Goal: Task Accomplishment & Management: Manage account settings

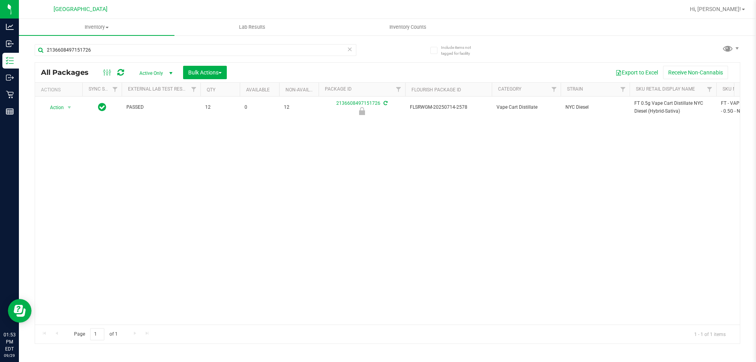
click at [77, 52] on input "2136608497151726" at bounding box center [196, 50] width 322 height 12
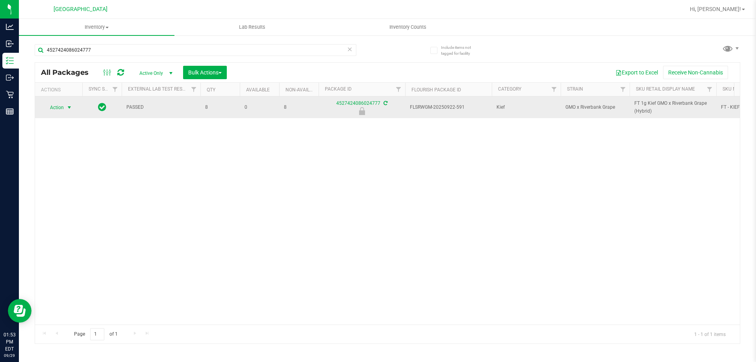
type input "4527424086024777"
click at [57, 109] on span "Action" at bounding box center [53, 107] width 21 height 11
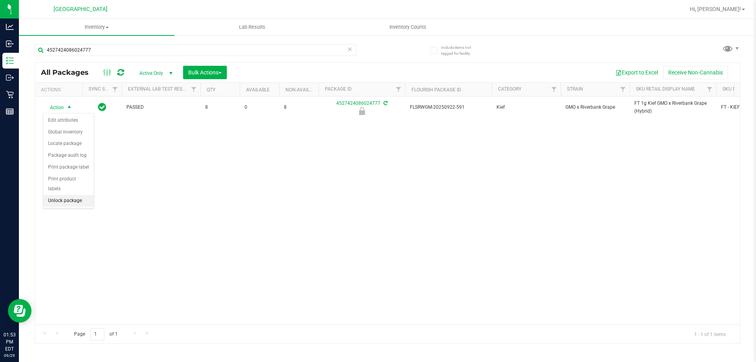
click at [70, 195] on li "Unlock package" at bounding box center [68, 201] width 50 height 12
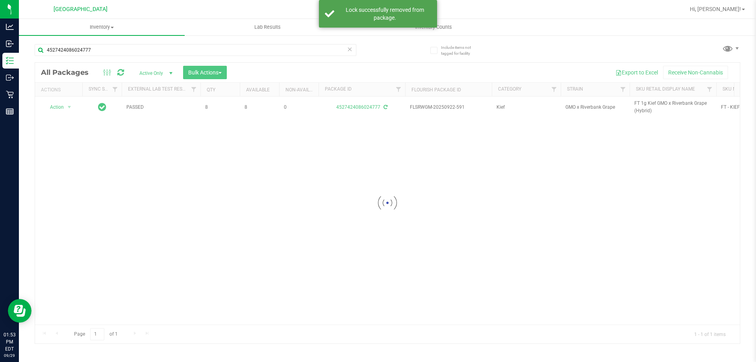
click at [646, 105] on div at bounding box center [387, 203] width 705 height 281
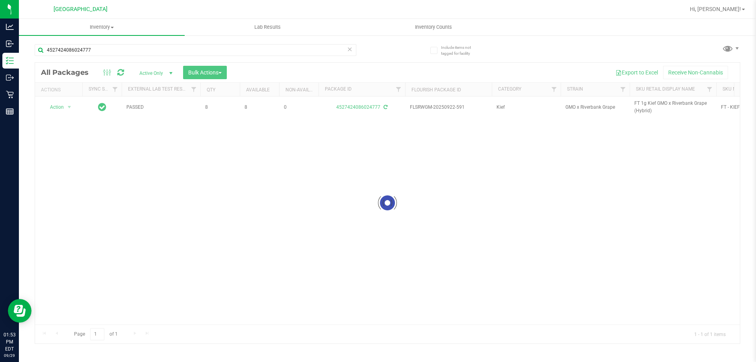
click at [646, 105] on div at bounding box center [387, 203] width 705 height 281
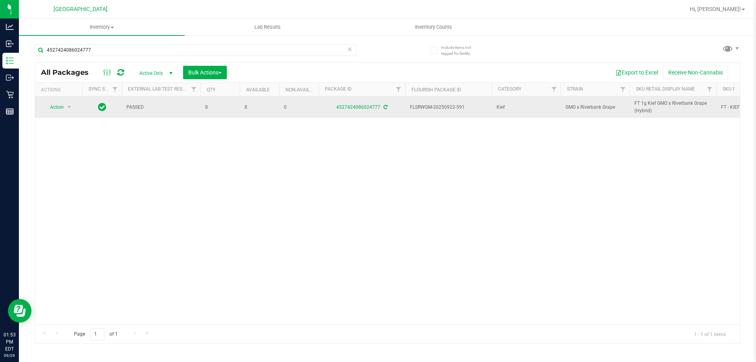
click at [644, 106] on span "FT 1g Kief GMO x Riverbank Grape (Hybrid)" at bounding box center [672, 107] width 77 height 15
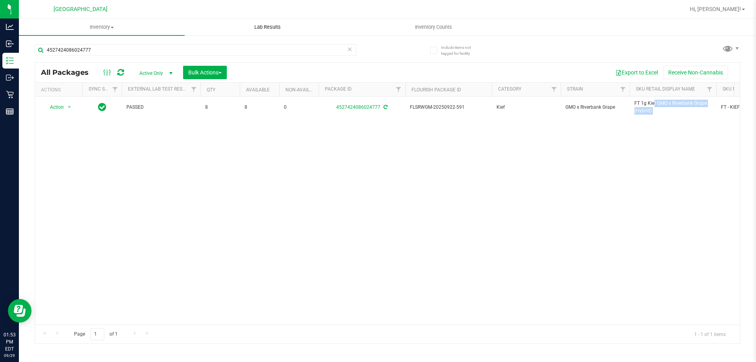
copy tr "FT 1g Kief GMO x Riverbank Grape (Hybrid)"
click at [272, 45] on input "4527424086024777" at bounding box center [196, 50] width 322 height 12
paste input "FT 1g Kief GMO x Riverbank Grape (Hybrid)"
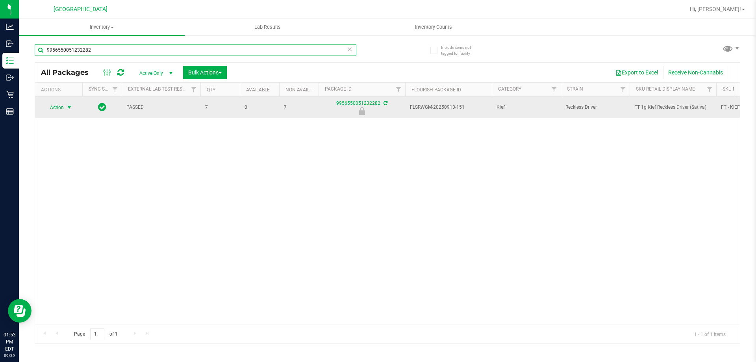
type input "9956550051232282"
click at [57, 106] on span "Action" at bounding box center [53, 107] width 21 height 11
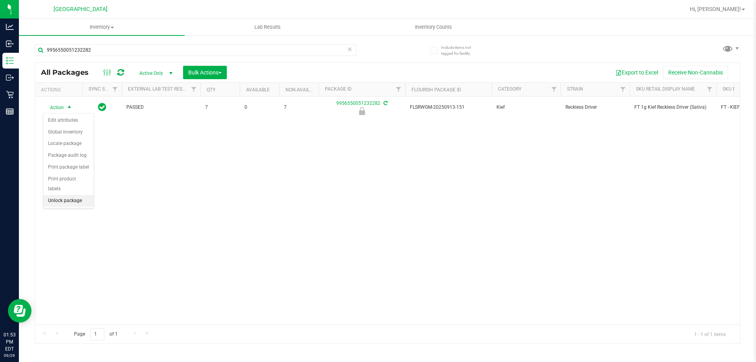
click at [85, 195] on li "Unlock package" at bounding box center [68, 201] width 50 height 12
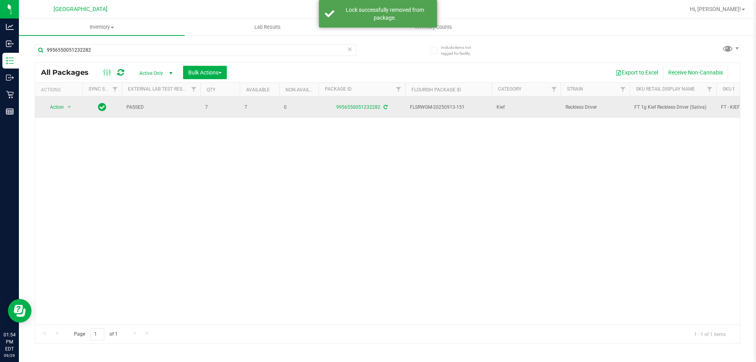
click at [660, 109] on span "FT 1g Kief Reckless Driver (Sativa)" at bounding box center [672, 107] width 77 height 7
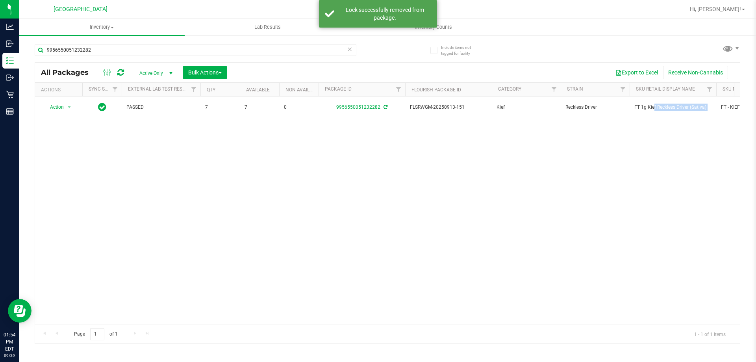
copy tr "FT 1g Kief Reckless Driver (Sativa)"
click at [307, 48] on input "9956550051232282" at bounding box center [196, 50] width 322 height 12
paste input "FT 1g Kief Reckless Driver (Sativa)"
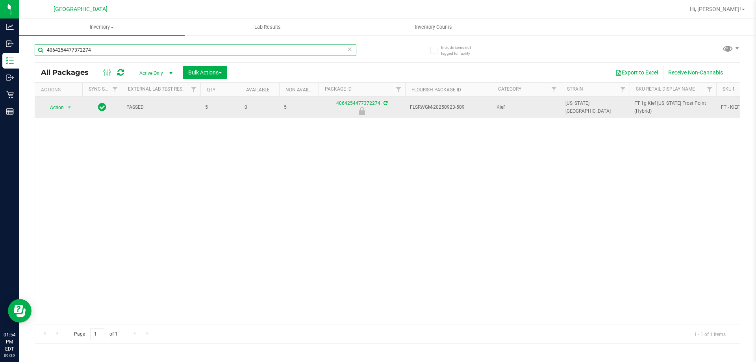
type input "4064254477372274"
click at [65, 111] on span "select" at bounding box center [70, 107] width 10 height 11
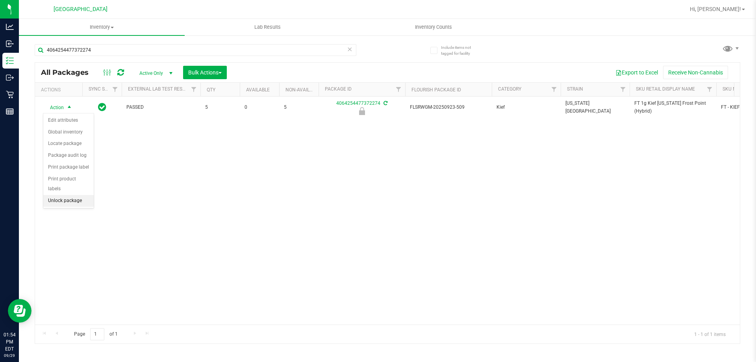
click at [71, 195] on li "Unlock package" at bounding box center [68, 201] width 50 height 12
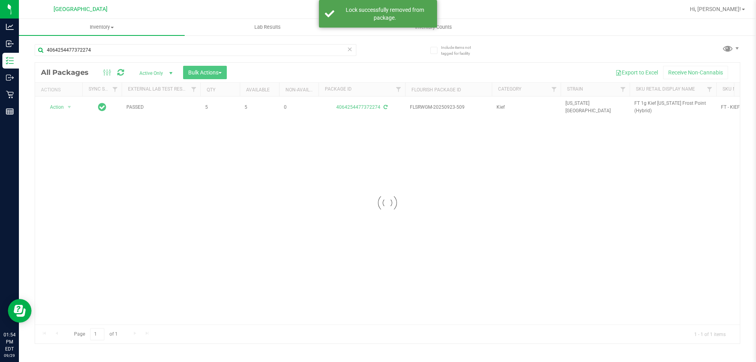
click at [634, 106] on div at bounding box center [387, 203] width 705 height 281
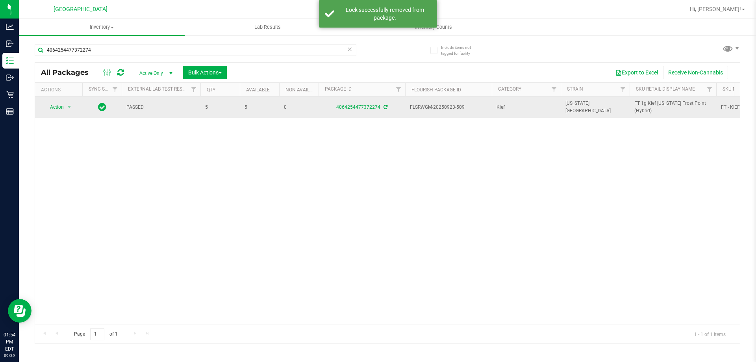
click at [643, 104] on span "FT 1g Kief [US_STATE] Frost Point (Hybrid)" at bounding box center [672, 107] width 77 height 15
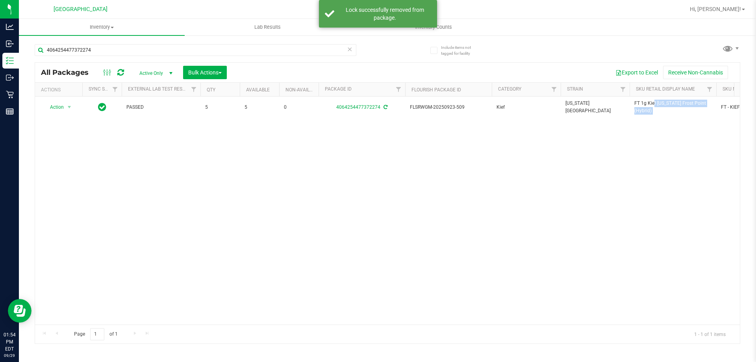
copy tr "FT 1g Kief [US_STATE] Frost Point (Hybrid)"
click at [307, 49] on input "4064254477372274" at bounding box center [196, 50] width 322 height 12
paste input "FT 1g Kief [US_STATE] Frost Point (Hybrid)"
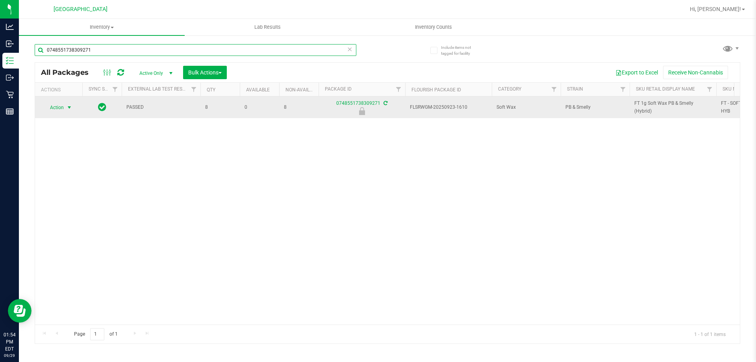
type input "0748551738309271"
click at [71, 108] on span "select" at bounding box center [69, 107] width 6 height 6
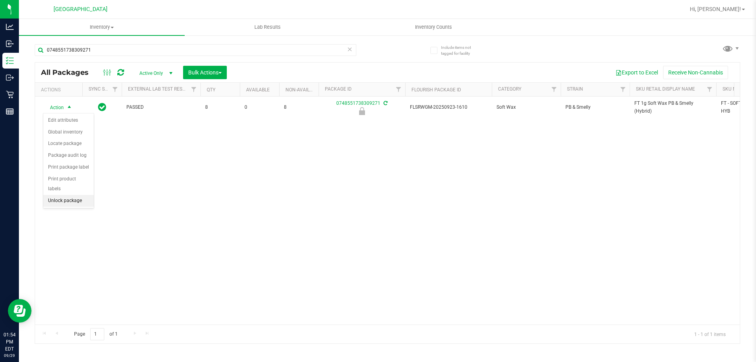
click at [45, 195] on li "Unlock package" at bounding box center [68, 201] width 50 height 12
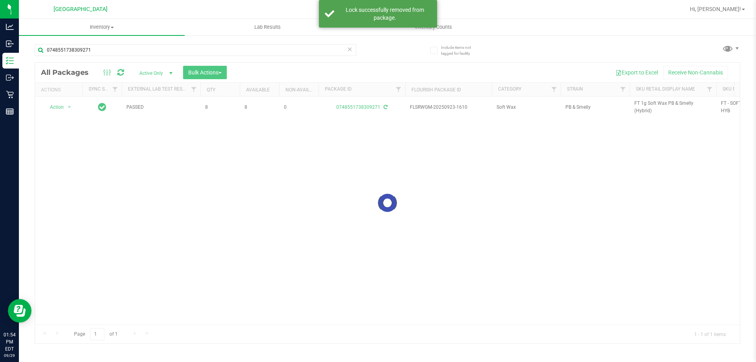
click at [655, 107] on div at bounding box center [387, 203] width 705 height 281
click at [662, 106] on div at bounding box center [387, 203] width 705 height 281
click at [662, 106] on span "FT 1g Soft Wax PB & Smelly (Hybrid)" at bounding box center [672, 107] width 77 height 15
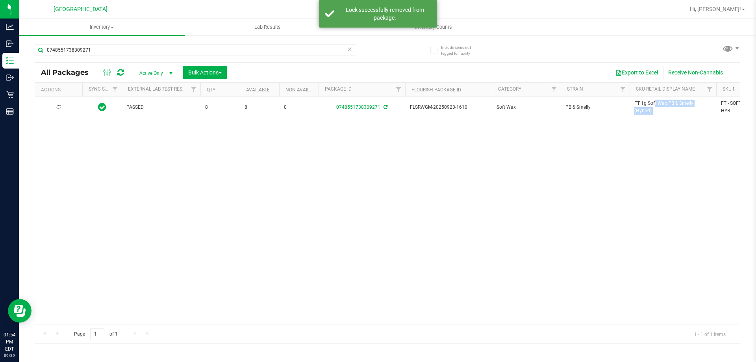
click at [662, 106] on span "FT 1g Soft Wax PB & Smelly (Hybrid)" at bounding box center [672, 107] width 77 height 15
click at [306, 49] on input "0748551738309271" at bounding box center [196, 50] width 322 height 12
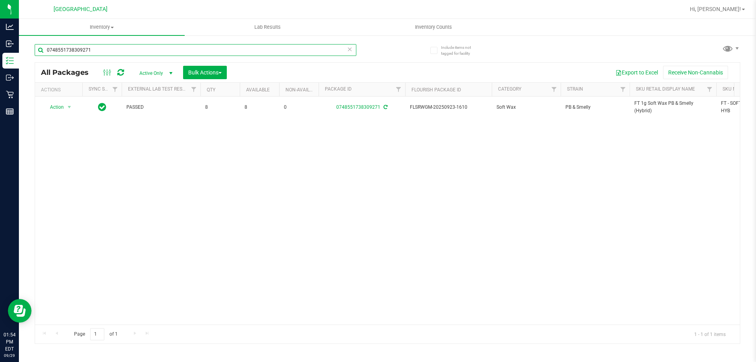
click at [306, 49] on input "0748551738309271" at bounding box center [196, 50] width 322 height 12
paste input "FT 1g Soft Wax PB & Smelly (Hybrid)"
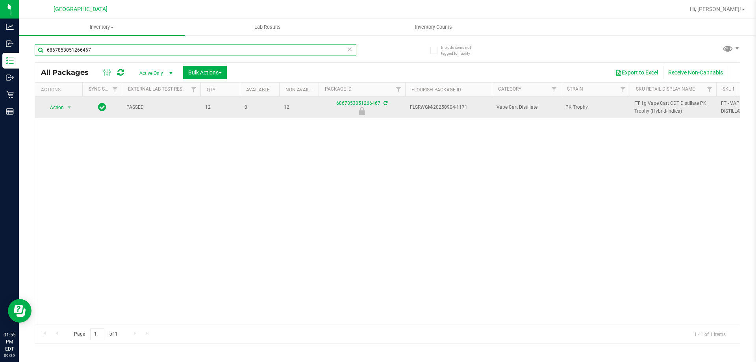
type input "6867853051266467"
click at [59, 106] on span "Action" at bounding box center [53, 107] width 21 height 11
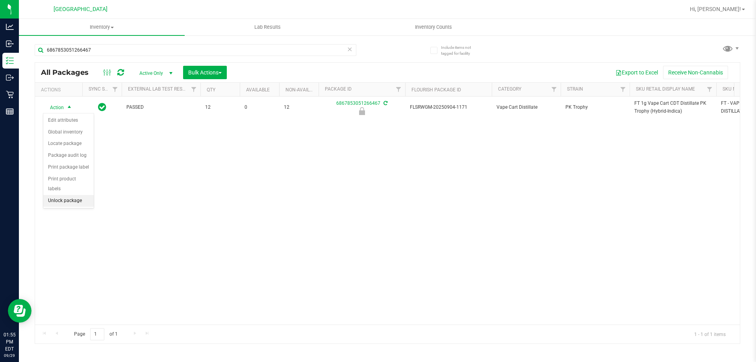
click at [59, 195] on li "Unlock package" at bounding box center [68, 201] width 50 height 12
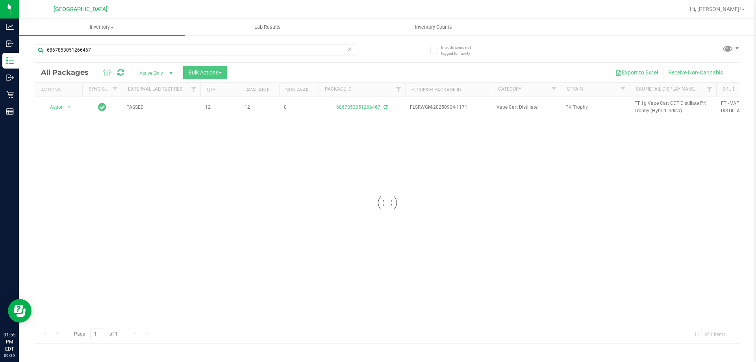
click at [652, 104] on div at bounding box center [387, 203] width 705 height 281
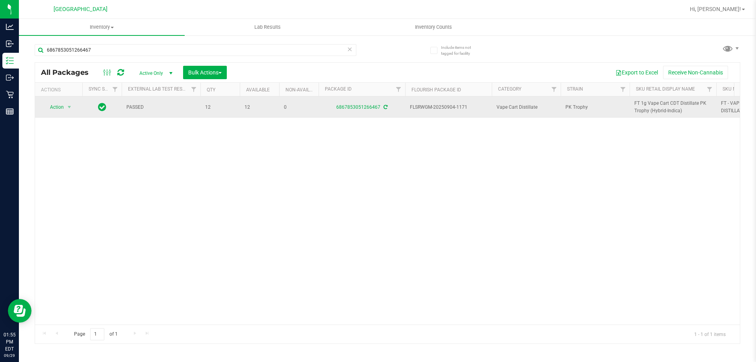
click at [658, 105] on span "FT 1g Vape Cart CDT Distillate PK Trophy (Hybrid-Indica)" at bounding box center [672, 107] width 77 height 15
copy tr "FT 1g Vape Cart CDT Distillate PK Trophy (Hybrid-Indica)"
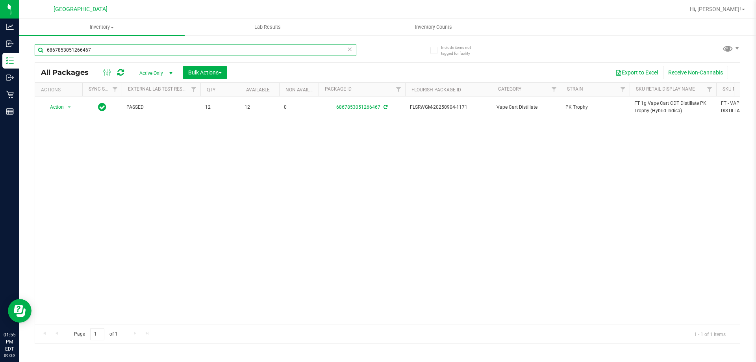
click at [292, 51] on input "6867853051266467" at bounding box center [196, 50] width 322 height 12
paste input "FT 1g Vape Cart CDT Distillate PK Trophy (Hybrid-Indica)"
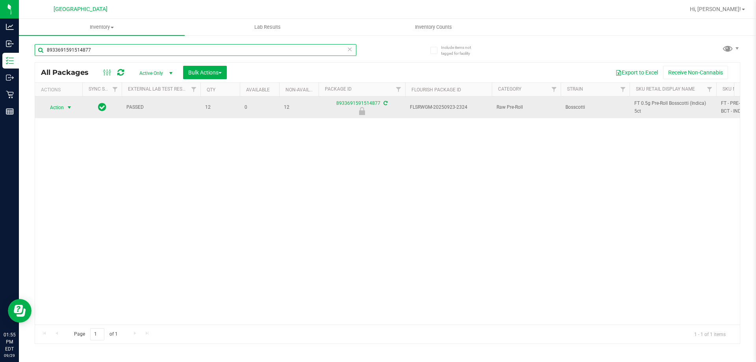
type input "8933691591514877"
click at [68, 108] on span "select" at bounding box center [69, 107] width 6 height 6
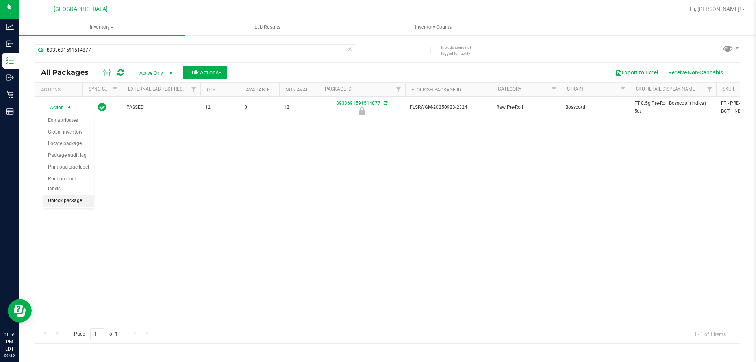
click at [67, 195] on li "Unlock package" at bounding box center [68, 201] width 50 height 12
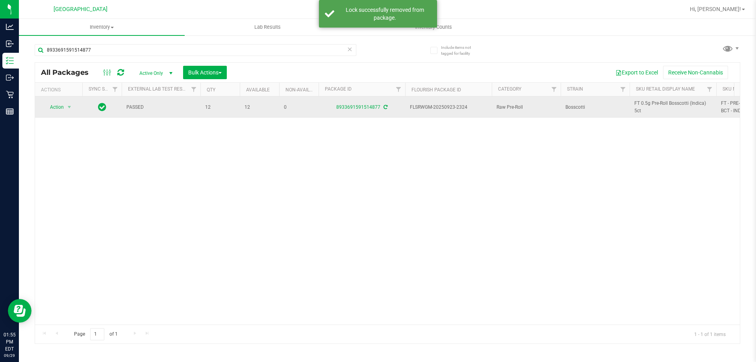
click at [659, 102] on span "FT 0.5g Pre-Roll Bosscotti (Indica) 5ct" at bounding box center [672, 107] width 77 height 15
copy tr "FT 0.5g Pre-Roll Bosscotti (Indica) 5ct"
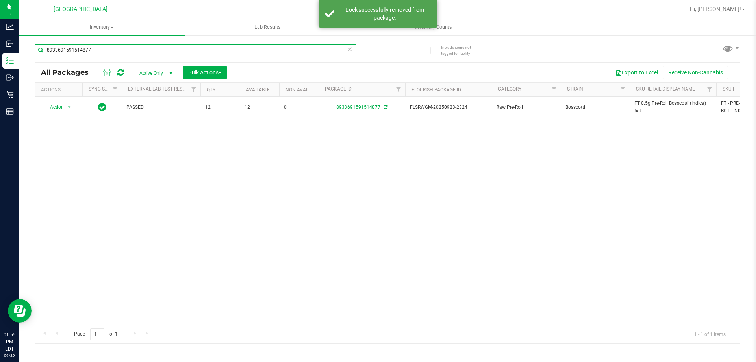
click at [183, 54] on input "8933691591514877" at bounding box center [196, 50] width 322 height 12
paste input "FT 0.5g Pre-Roll Bosscotti (Indica) 5ct"
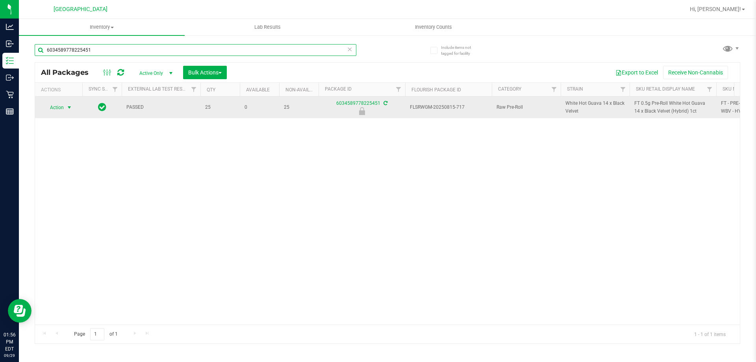
type input "6034589778225451"
click at [66, 109] on span "select" at bounding box center [69, 107] width 6 height 6
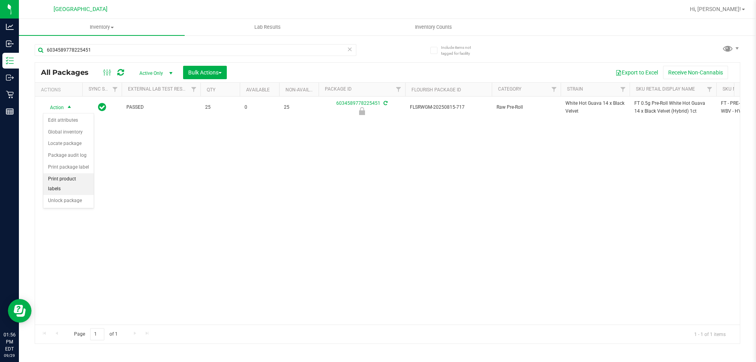
click at [73, 184] on li "Print product labels" at bounding box center [68, 184] width 50 height 22
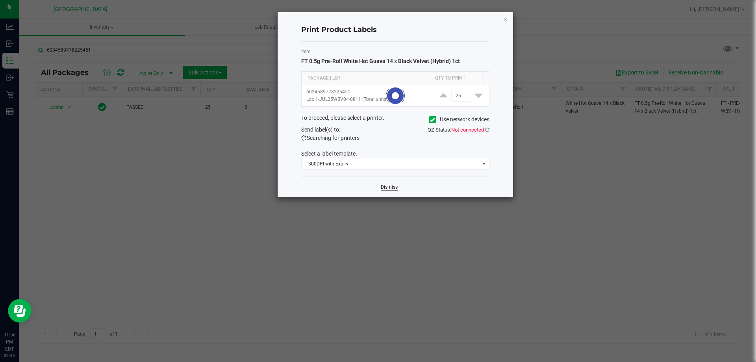
click at [385, 190] on link "Dismiss" at bounding box center [389, 187] width 17 height 7
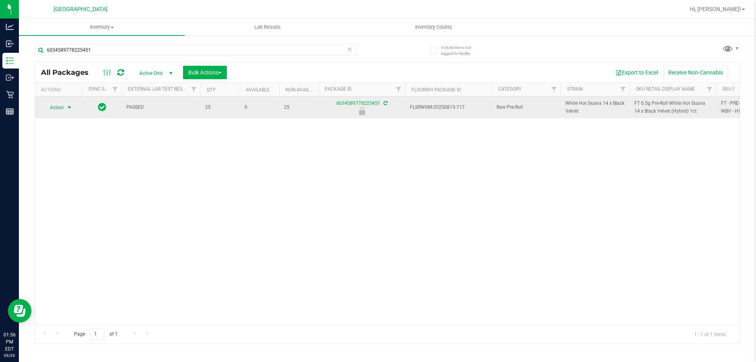
click at [58, 106] on span "Action" at bounding box center [53, 107] width 21 height 11
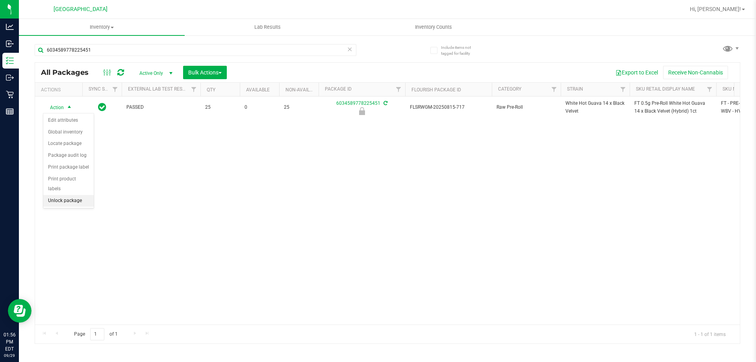
click at [70, 195] on li "Unlock package" at bounding box center [68, 201] width 50 height 12
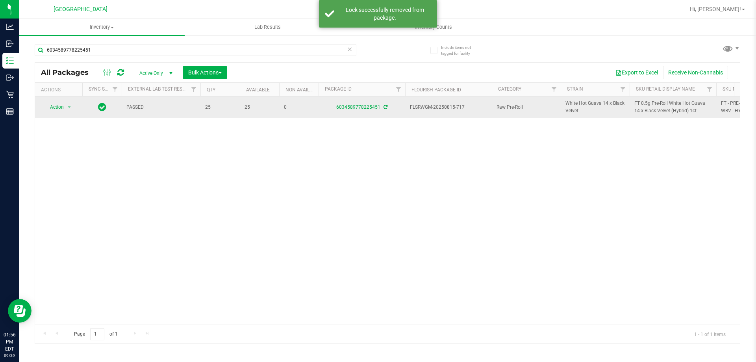
click at [642, 103] on span "FT 0.5g Pre-Roll White Hot Guava 14 x Black Velvet (Hybrid) 1ct" at bounding box center [672, 107] width 77 height 15
click at [643, 103] on span "FT 0.5g Pre-Roll White Hot Guava 14 x Black Velvet (Hybrid) 1ct" at bounding box center [672, 107] width 77 height 15
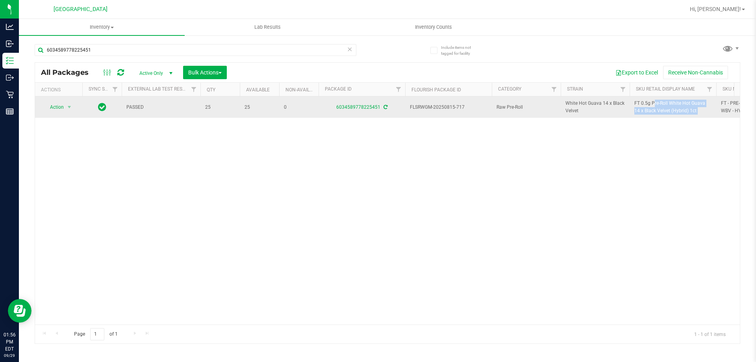
click at [643, 103] on span "FT 0.5g Pre-Roll White Hot Guava 14 x Black Velvet (Hybrid) 1ct" at bounding box center [672, 107] width 77 height 15
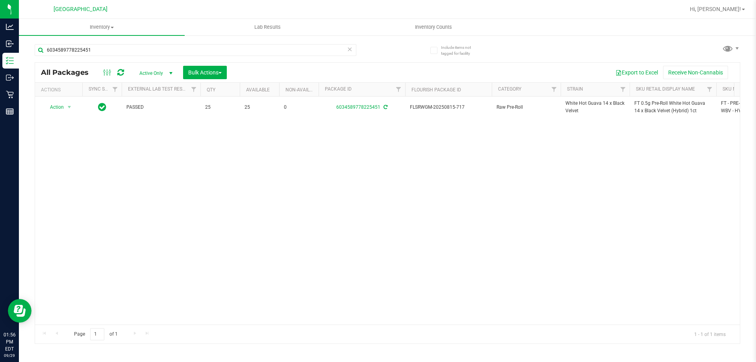
click at [572, 95] on th "Strain" at bounding box center [595, 90] width 69 height 14
click at [667, 102] on div at bounding box center [387, 203] width 705 height 281
click at [661, 107] on div at bounding box center [387, 203] width 705 height 281
click at [647, 111] on span "FT 0.5g Pre-Roll White Hot Guava 14 x Black Velvet (Hybrid) 1ct" at bounding box center [672, 107] width 77 height 15
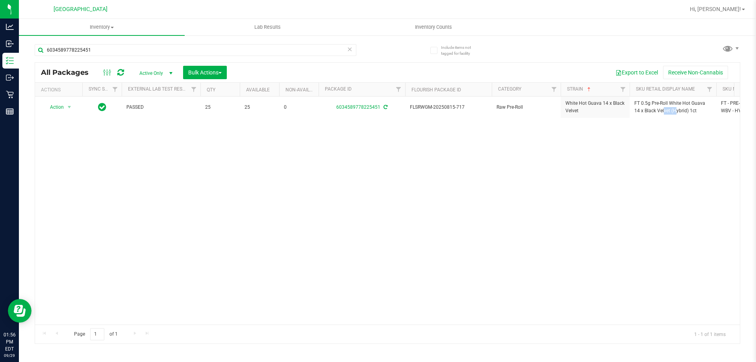
click at [647, 111] on span "FT 0.5g Pre-Roll White Hot Guava 14 x Black Velvet (Hybrid) 1ct" at bounding box center [672, 107] width 77 height 15
copy tr "FT 0.5g Pre-Roll White Hot Guava 14 x Black Velvet (Hybrid) 1ct"
click at [298, 54] on input "6034589778225451" at bounding box center [196, 50] width 322 height 12
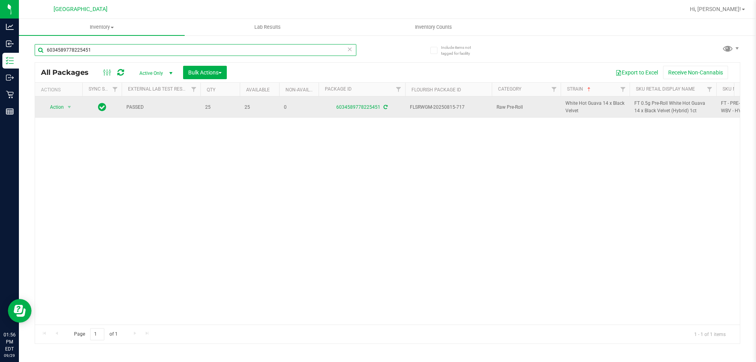
paste input "FT 0.5g Pre-Roll White Hot Guava 14 x Black Velvet (Hybrid) 1ct"
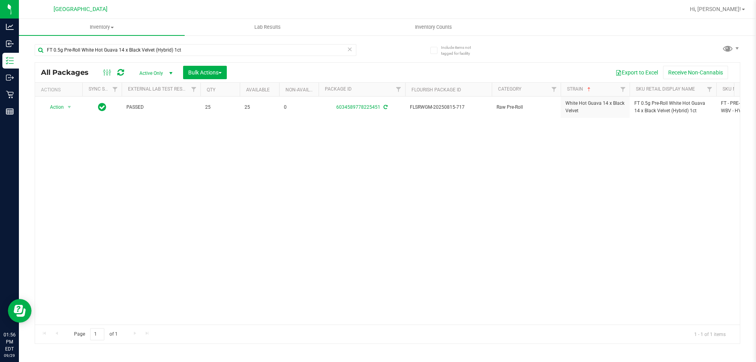
click at [189, 185] on div "Action Action Adjust qty Create package Edit attributes Global inventory Locate…" at bounding box center [387, 210] width 705 height 228
click at [117, 49] on input "FT 0.5g Pre-Roll White Hot Guava 14 x Black Velvet (Hybrid) 1ct" at bounding box center [196, 50] width 322 height 12
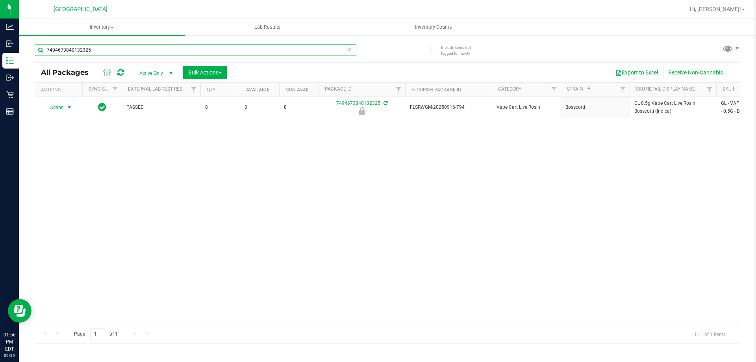
type input "7494673840132325"
click at [65, 106] on span "select" at bounding box center [70, 107] width 10 height 11
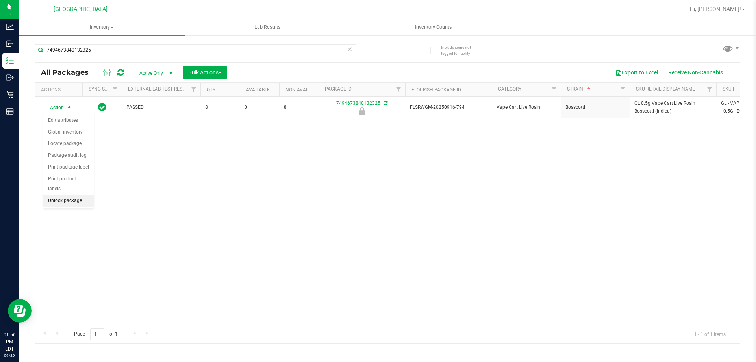
click at [69, 195] on li "Unlock package" at bounding box center [68, 201] width 50 height 12
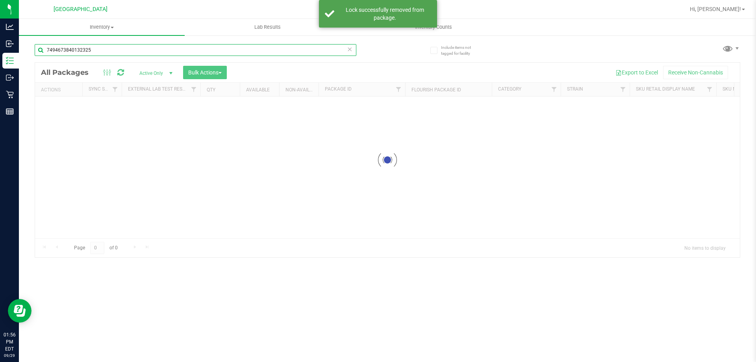
click at [198, 50] on input "7494673840132325" at bounding box center [196, 50] width 322 height 12
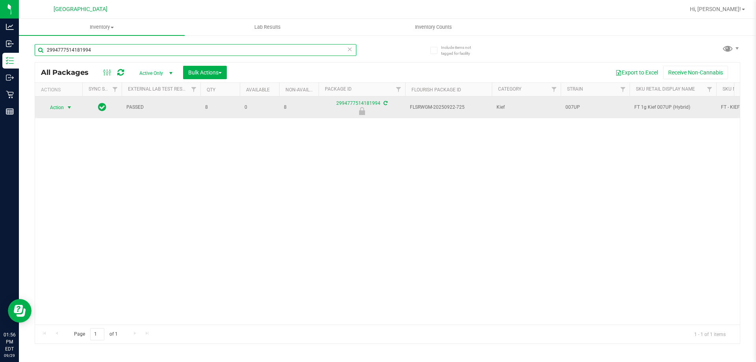
type input "2994777514181994"
click at [65, 107] on span "select" at bounding box center [70, 107] width 10 height 11
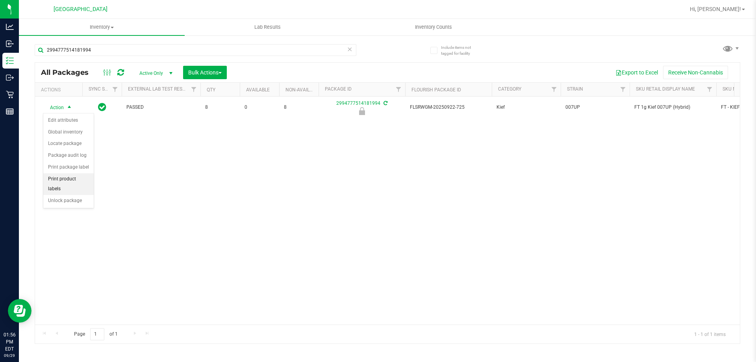
click at [72, 184] on li "Print product labels" at bounding box center [68, 184] width 50 height 22
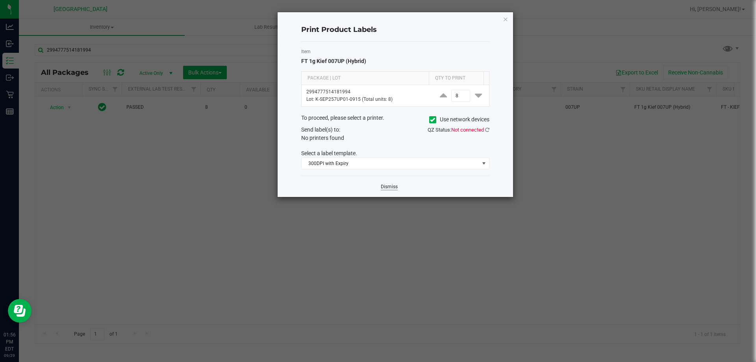
click at [390, 186] on link "Dismiss" at bounding box center [389, 186] width 17 height 7
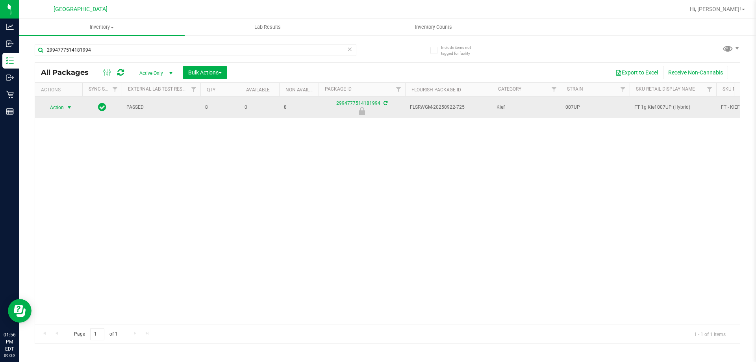
click at [67, 112] on span "select" at bounding box center [70, 107] width 10 height 11
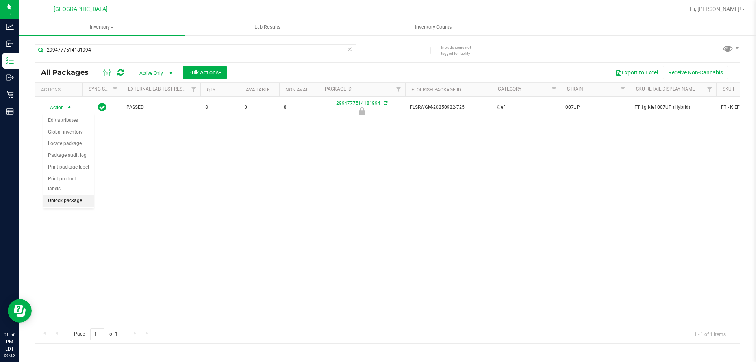
click at [75, 195] on li "Unlock package" at bounding box center [68, 201] width 50 height 12
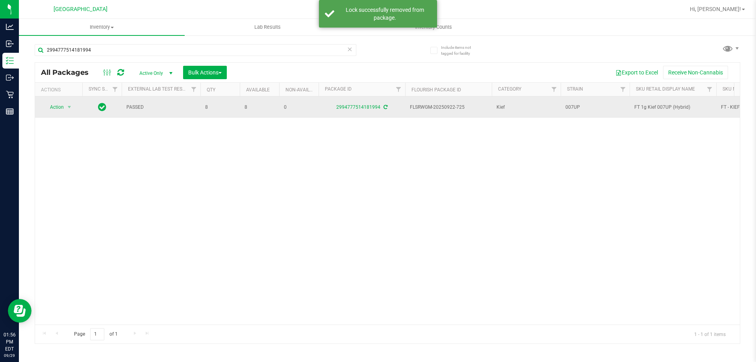
click at [638, 108] on span "FT 1g Kief 007UP (Hybrid)" at bounding box center [672, 107] width 77 height 7
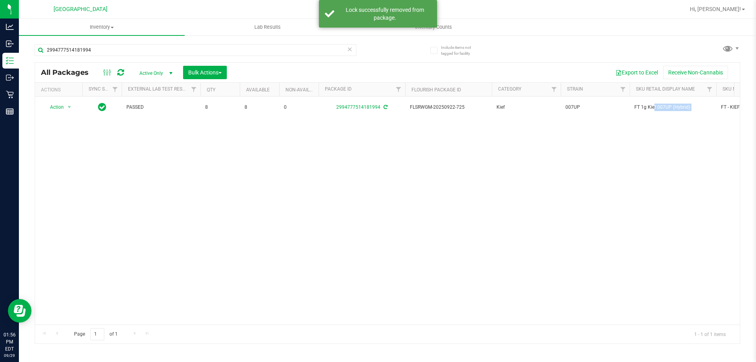
copy tr "FT 1g Kief 007UP (Hybrid)"
click at [231, 47] on input "2994777514181994" at bounding box center [196, 50] width 322 height 12
paste input "FT 1g Kief 007UP (Hybrid)"
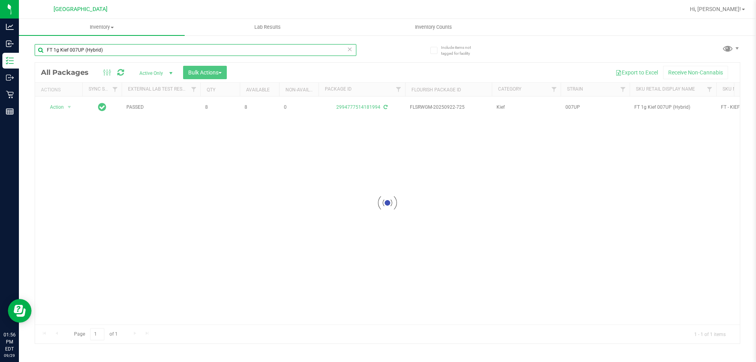
click at [301, 48] on input "FT 1g Kief 007UP (Hybrid)" at bounding box center [196, 50] width 322 height 12
click at [306, 47] on input "FT 1g Kief 007UP (Hybrid)" at bounding box center [196, 50] width 322 height 12
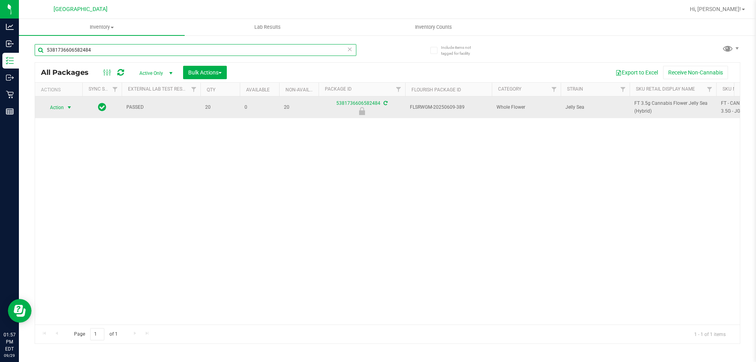
type input "5381736606582484"
click at [63, 107] on span "Action" at bounding box center [53, 107] width 21 height 11
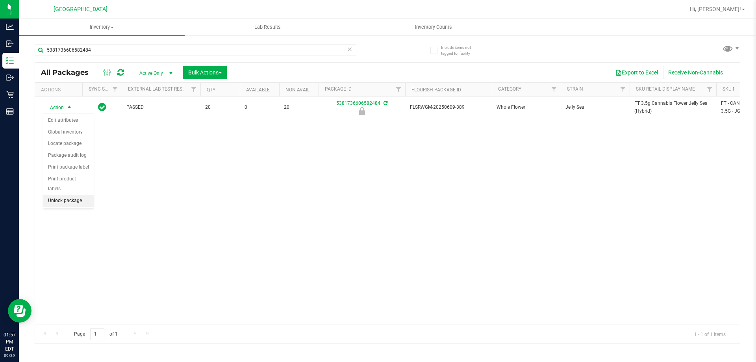
click at [77, 195] on li "Unlock package" at bounding box center [68, 201] width 50 height 12
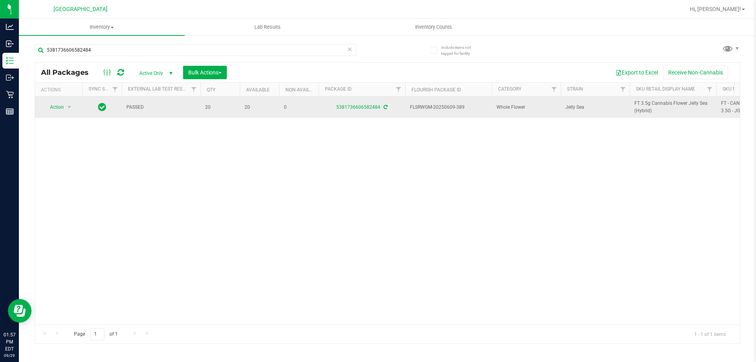
click at [651, 112] on span "FT 3.5g Cannabis Flower Jelly Sea (Hybrid)" at bounding box center [672, 107] width 77 height 15
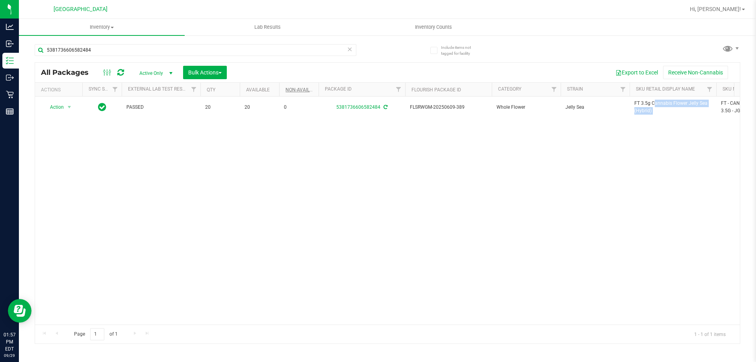
copy tr "FT 3.5g Cannabis Flower Jelly Sea (Hybrid)"
click at [266, 49] on input "5381736606582484" at bounding box center [196, 50] width 322 height 12
paste input "FT 3.5g Cannabis Flower Jelly Sea (Hybrid)"
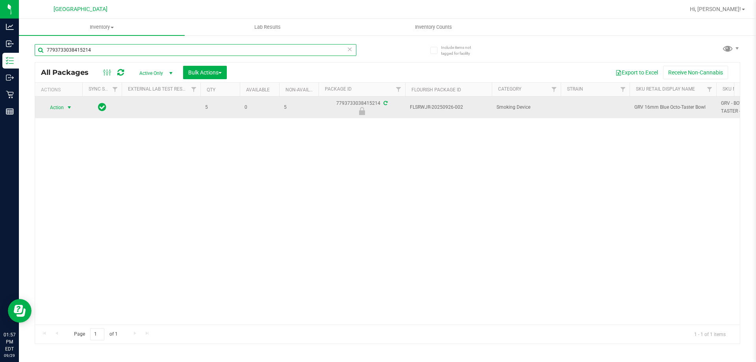
type input "7793733038415214"
click at [57, 108] on span "Action" at bounding box center [53, 107] width 21 height 11
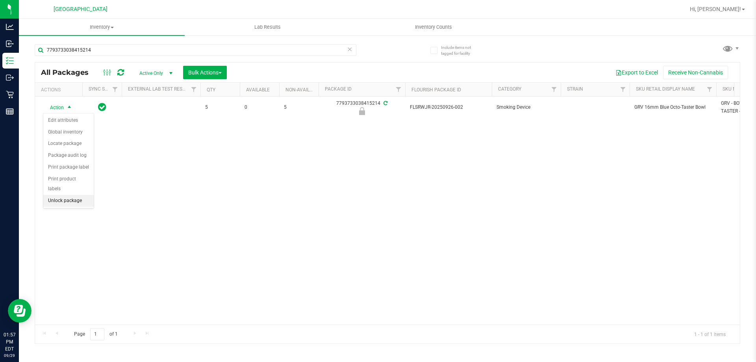
click at [73, 195] on li "Unlock package" at bounding box center [68, 201] width 50 height 12
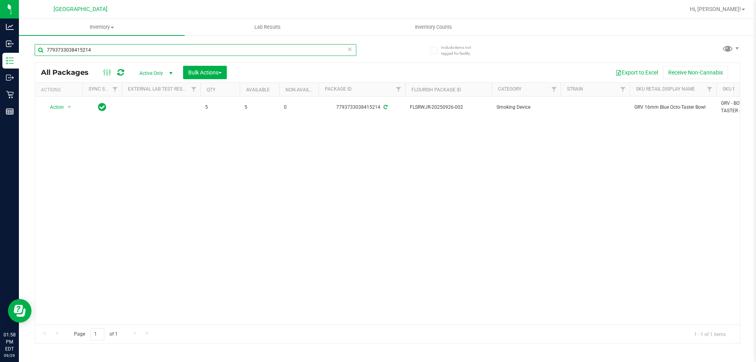
click at [179, 50] on input "7793733038415214" at bounding box center [196, 50] width 322 height 12
type input "7685788299761200"
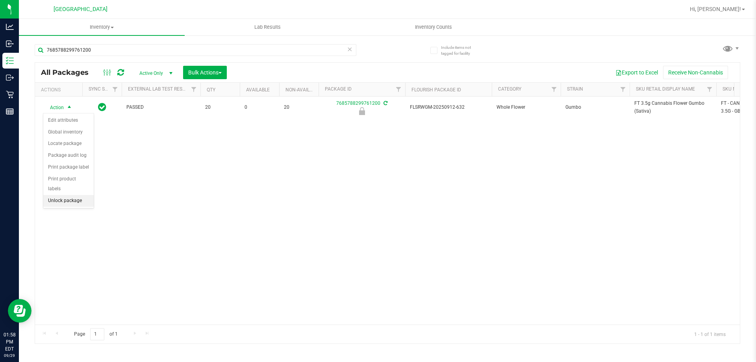
click at [75, 195] on li "Unlock package" at bounding box center [68, 201] width 50 height 12
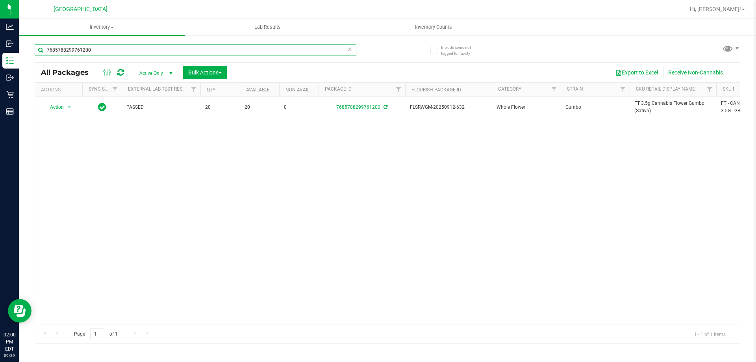
click at [185, 53] on input "7685788299761200" at bounding box center [196, 50] width 322 height 12
type input "2394958913050063"
click at [59, 107] on span "Action" at bounding box center [53, 107] width 21 height 11
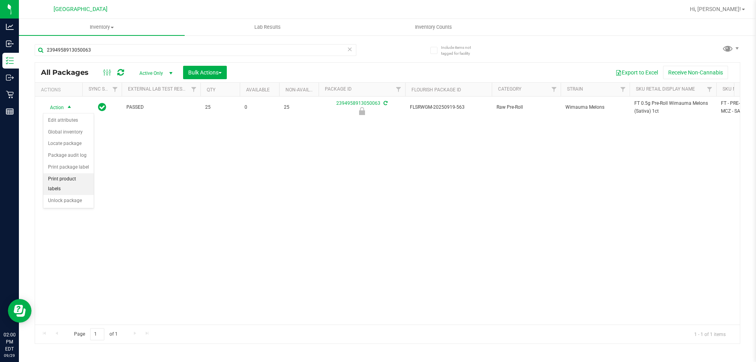
click at [55, 184] on li "Print product labels" at bounding box center [68, 184] width 50 height 22
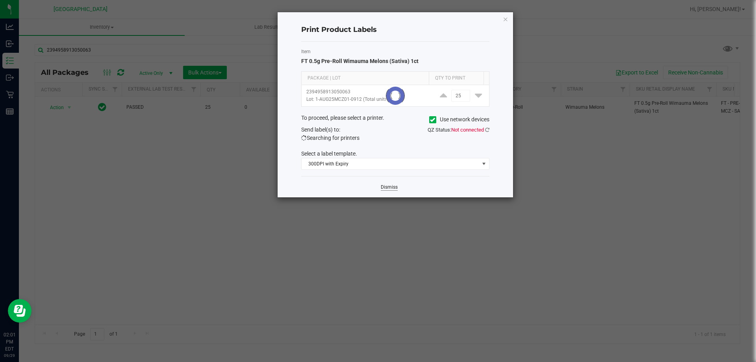
click at [384, 185] on link "Dismiss" at bounding box center [389, 187] width 17 height 7
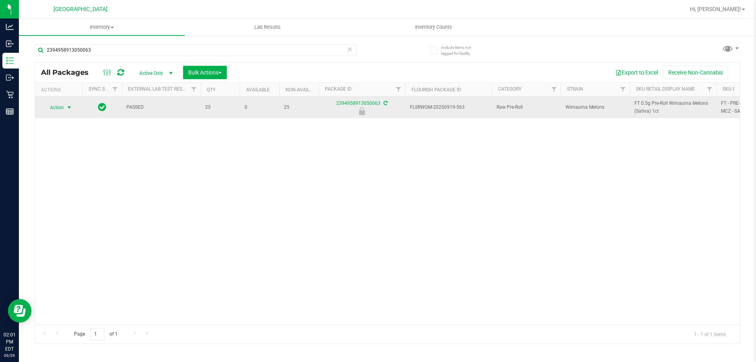
click at [63, 106] on span "Action" at bounding box center [53, 107] width 21 height 11
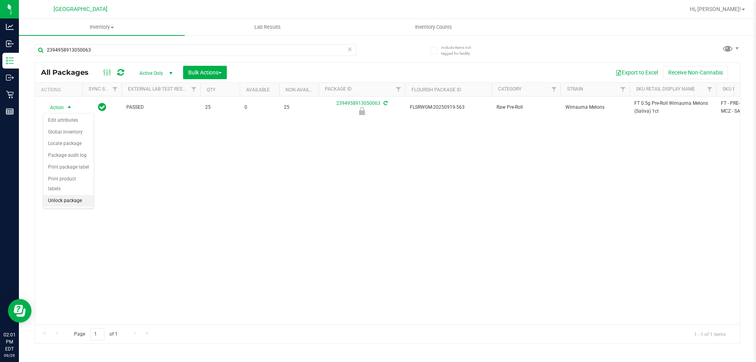
click at [68, 195] on li "Unlock package" at bounding box center [68, 201] width 50 height 12
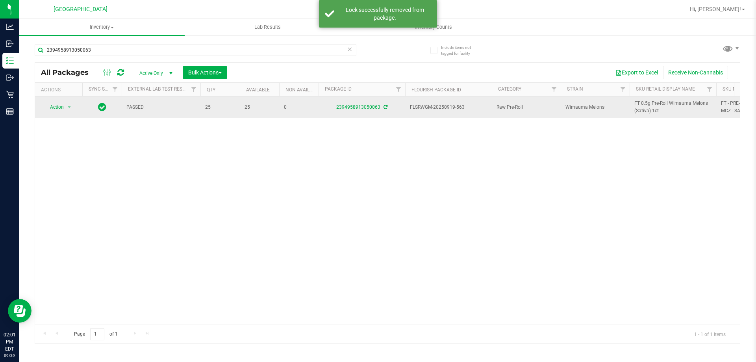
click at [641, 108] on span "FT 0.5g Pre-Roll Wimauma Melons (Sativa) 1ct" at bounding box center [672, 107] width 77 height 15
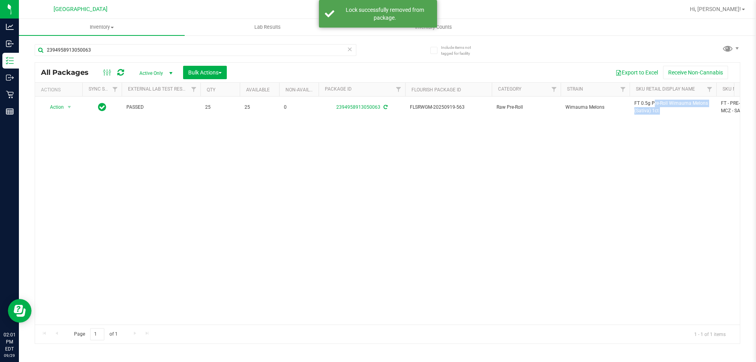
copy tr "FT 0.5g Pre-Roll Wimauma Melons (Sativa) 1ct"
click at [311, 49] on input "2394958913050063" at bounding box center [196, 50] width 322 height 12
paste input "FT 0.5g Pre-Roll Wimauma Melons (Sativa) 1ct"
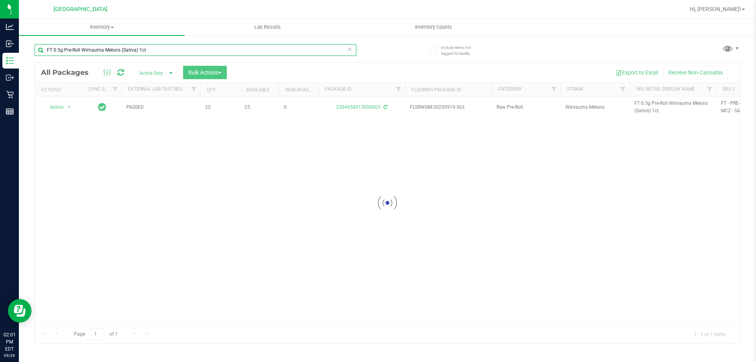
click at [331, 49] on input "FT 0.5g Pre-Roll Wimauma Melons (Sativa) 1ct" at bounding box center [196, 50] width 322 height 12
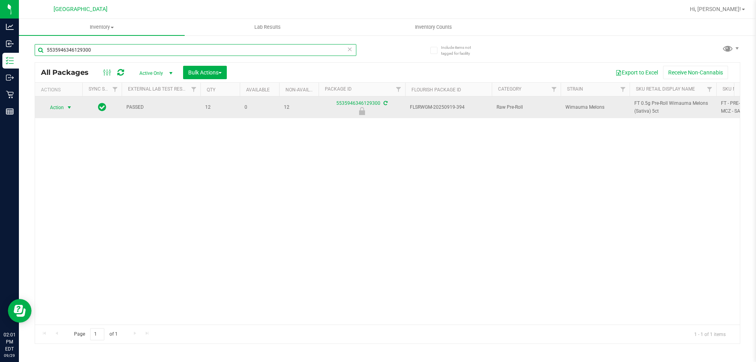
type input "5535946346129300"
click at [59, 105] on span "Action" at bounding box center [53, 107] width 21 height 11
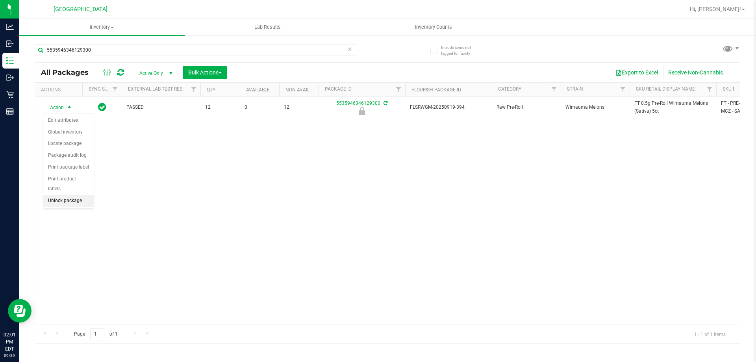
click at [77, 195] on li "Unlock package" at bounding box center [68, 201] width 50 height 12
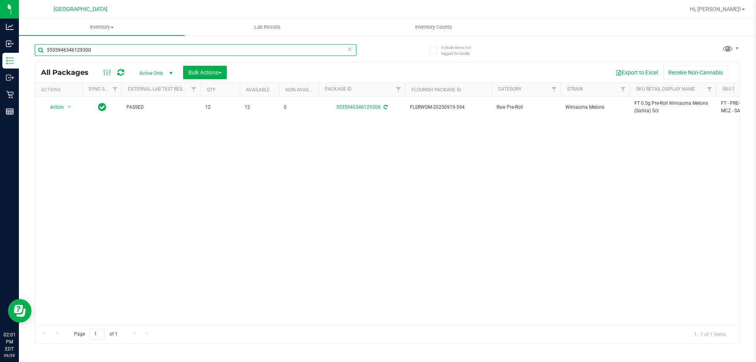
click at [213, 48] on input "5535946346129300" at bounding box center [196, 50] width 322 height 12
click at [212, 47] on input "5535946346129300" at bounding box center [196, 50] width 322 height 12
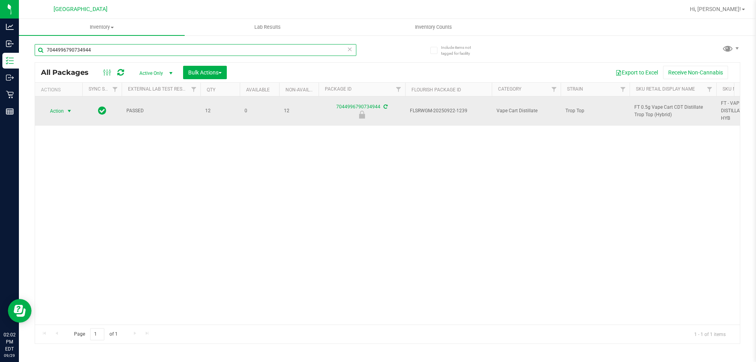
type input "7044996790734944"
click at [56, 113] on span "Action" at bounding box center [53, 111] width 21 height 11
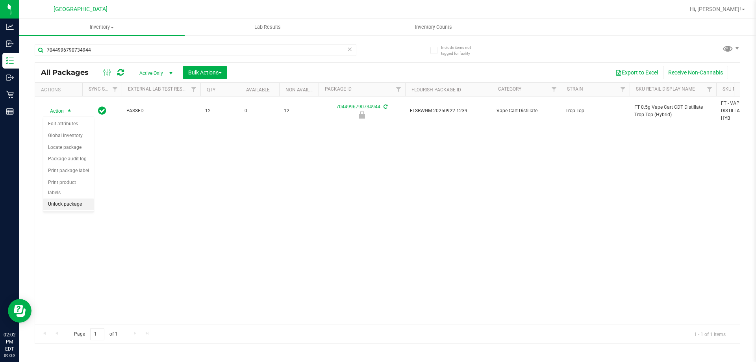
click at [68, 198] on li "Unlock package" at bounding box center [68, 204] width 50 height 12
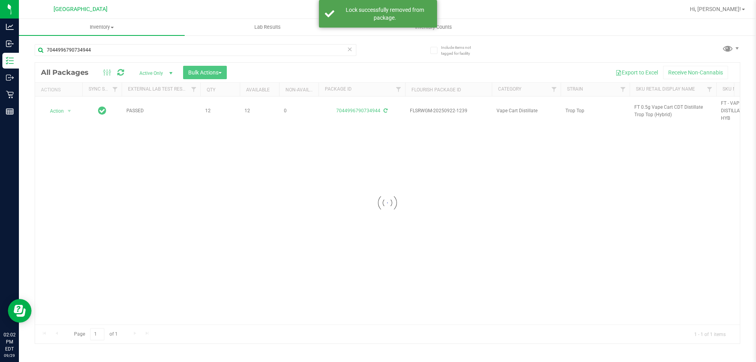
click at [654, 107] on div at bounding box center [387, 203] width 705 height 281
click at [654, 107] on span "FT 0.5g Vape Cart CDT Distillate Trop Top (Hybrid)" at bounding box center [672, 111] width 77 height 15
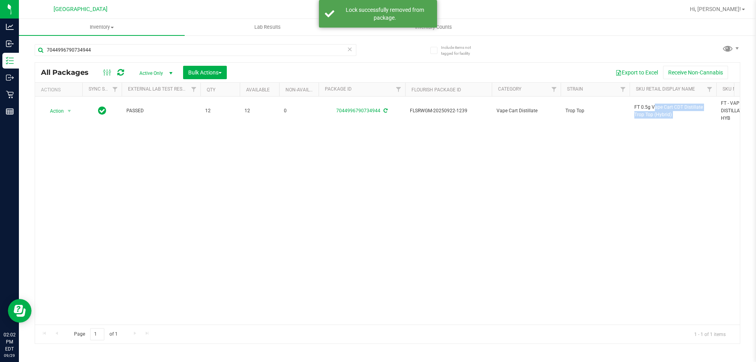
click at [654, 107] on span "FT 0.5g Vape Cart CDT Distillate Trop Top (Hybrid)" at bounding box center [672, 111] width 77 height 15
copy tr "FT 0.5g Vape Cart CDT Distillate Trop Top (Hybrid)"
click at [310, 54] on input "7044996790734944" at bounding box center [196, 50] width 322 height 12
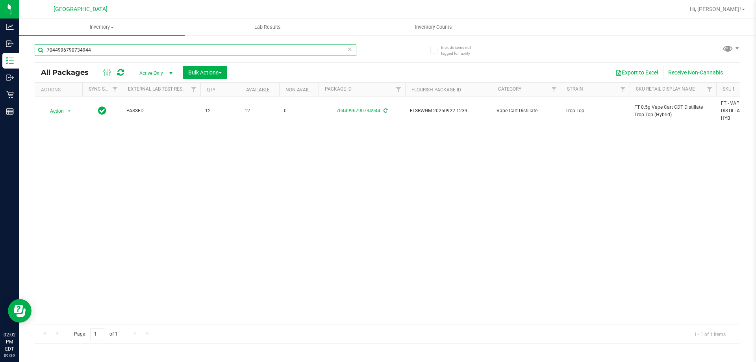
click at [310, 54] on input "7044996790734944" at bounding box center [196, 50] width 322 height 12
paste input "FT 0.5g Vape Cart CDT Distillate Trop Top (Hybrid)"
type input "8465918807234301"
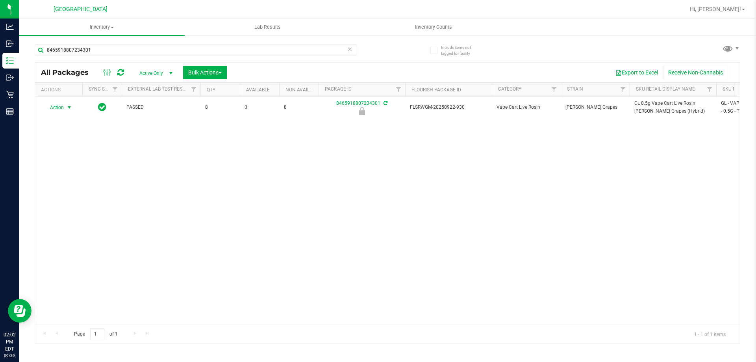
click at [61, 107] on span "Action" at bounding box center [53, 107] width 21 height 11
click at [78, 195] on li "Unlock package" at bounding box center [68, 201] width 50 height 12
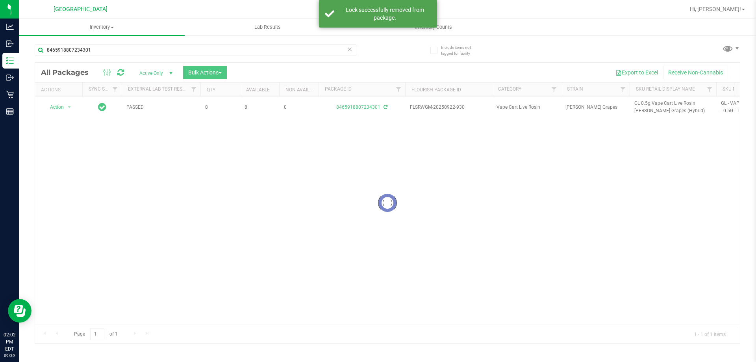
click at [641, 104] on div at bounding box center [387, 203] width 705 height 281
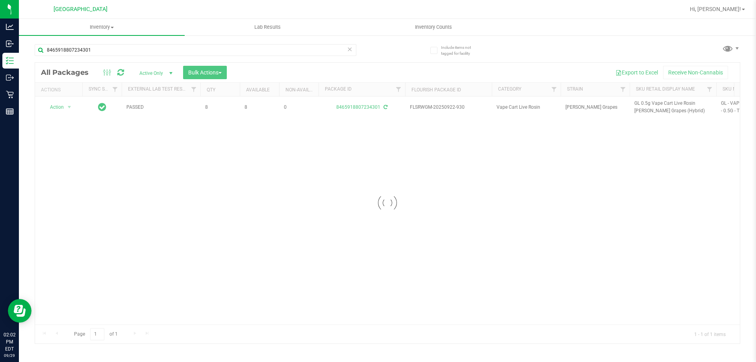
click at [641, 104] on div at bounding box center [387, 203] width 705 height 281
click at [645, 104] on span "GL 0.5g Vape Cart Live Rosin [PERSON_NAME] Grapes (Hybrid)" at bounding box center [672, 107] width 77 height 15
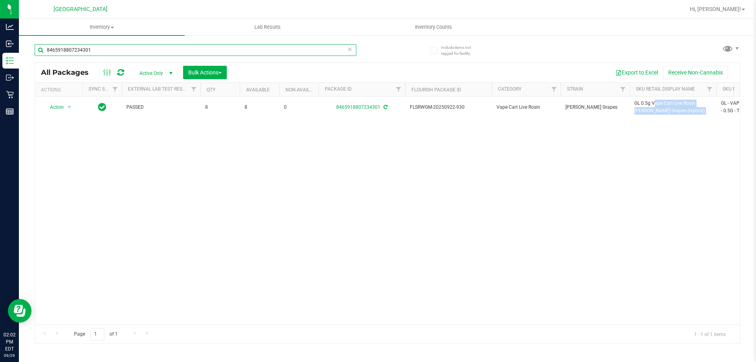
click at [312, 51] on input "8465918807234301" at bounding box center [196, 50] width 322 height 12
paste input "GL 0.5g Vape Cart Live Rosin [PERSON_NAME] Grapes (Hybrid)"
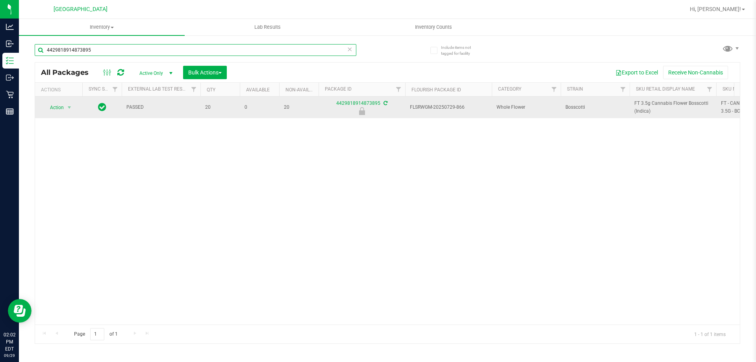
type input "4429818914873895"
click at [65, 105] on span "select" at bounding box center [70, 107] width 10 height 11
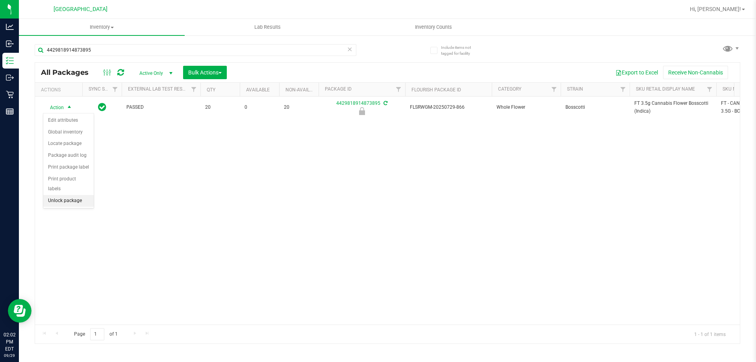
click at [74, 195] on li "Unlock package" at bounding box center [68, 201] width 50 height 12
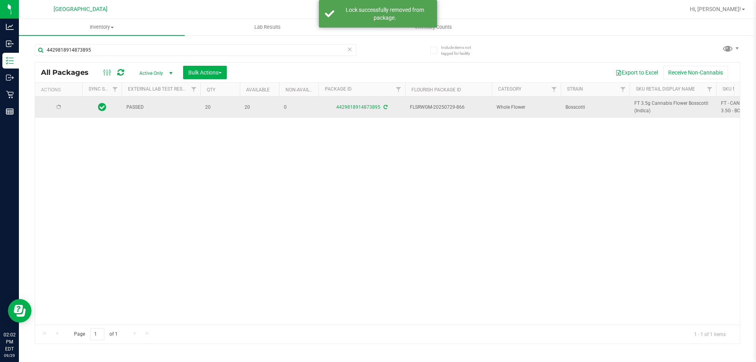
click at [642, 105] on span "FT 3.5g Cannabis Flower Bosscotti (Indica)" at bounding box center [672, 107] width 77 height 15
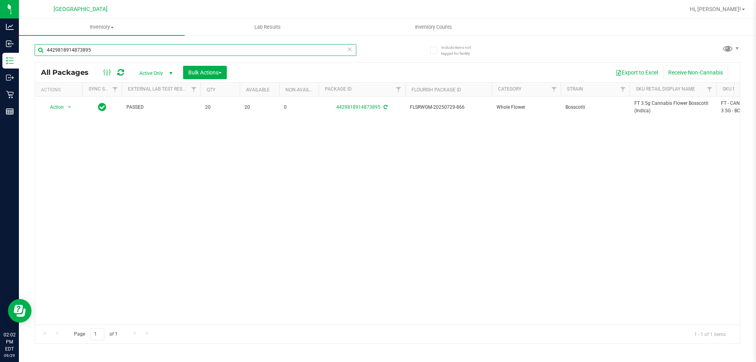
click at [213, 50] on input "4429818914873895" at bounding box center [196, 50] width 322 height 12
paste input "FT 3.5g Cannabis Flower Bosscotti (Indica)"
click at [223, 50] on input "FT 3.5g Cannabis Flower Bosscotti (Indica)" at bounding box center [196, 50] width 322 height 12
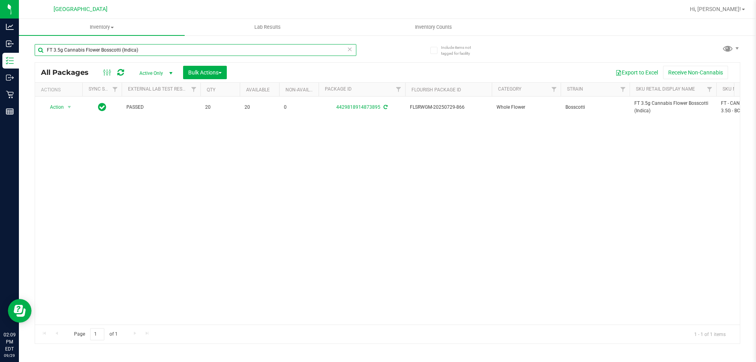
click at [223, 50] on input "FT 3.5g Cannabis Flower Bosscotti (Indica)" at bounding box center [196, 50] width 322 height 12
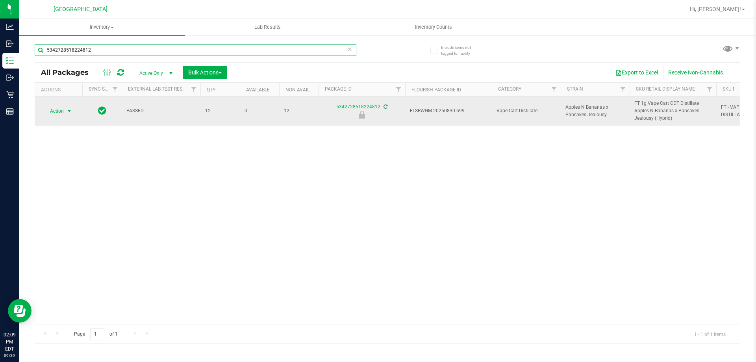
type input "5342728518224812"
click at [57, 108] on span "Action" at bounding box center [53, 111] width 21 height 11
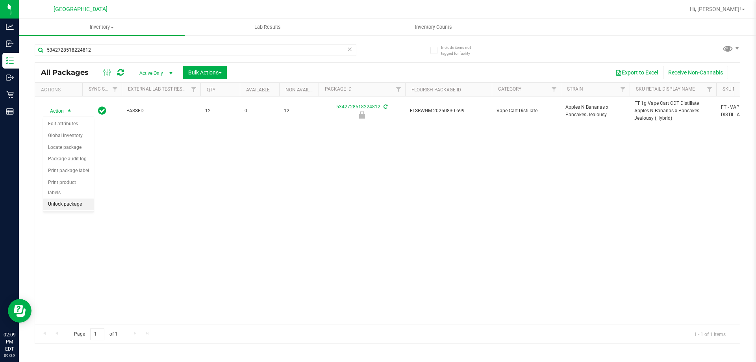
click at [71, 198] on li "Unlock package" at bounding box center [68, 204] width 50 height 12
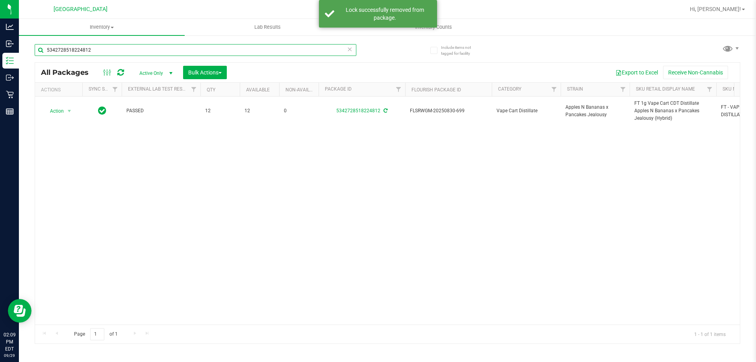
click at [151, 54] on input "5342728518224812" at bounding box center [196, 50] width 322 height 12
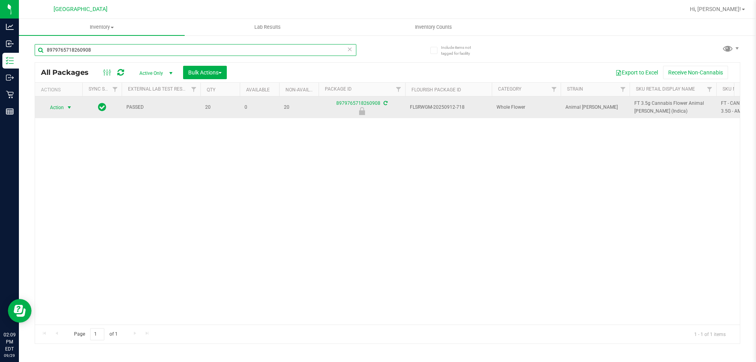
type input "8979765718260908"
click at [65, 112] on span "select" at bounding box center [70, 107] width 10 height 11
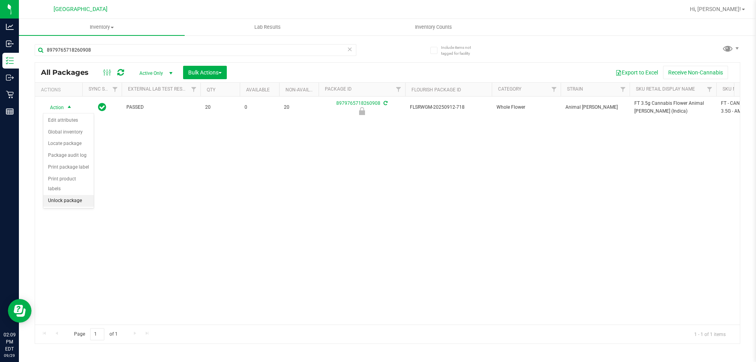
click at [61, 195] on li "Unlock package" at bounding box center [68, 201] width 50 height 12
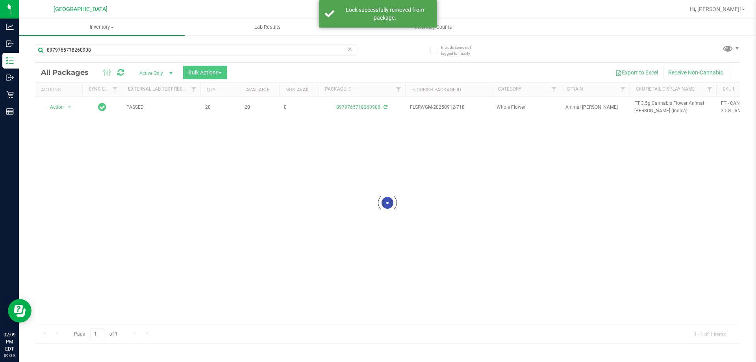
click at [653, 106] on div at bounding box center [387, 203] width 705 height 281
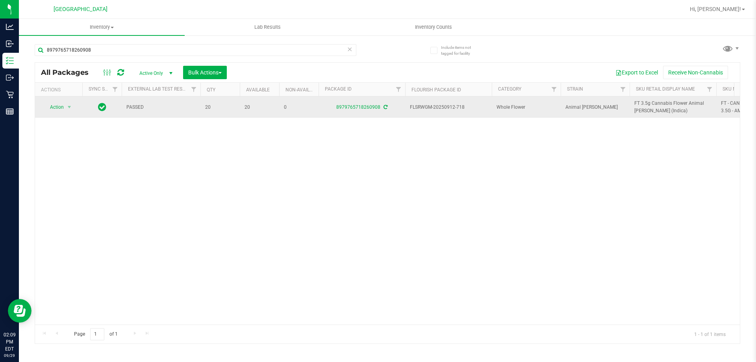
click at [653, 105] on span "FT 3.5g Cannabis Flower Animal [PERSON_NAME] (Indica)" at bounding box center [672, 107] width 77 height 15
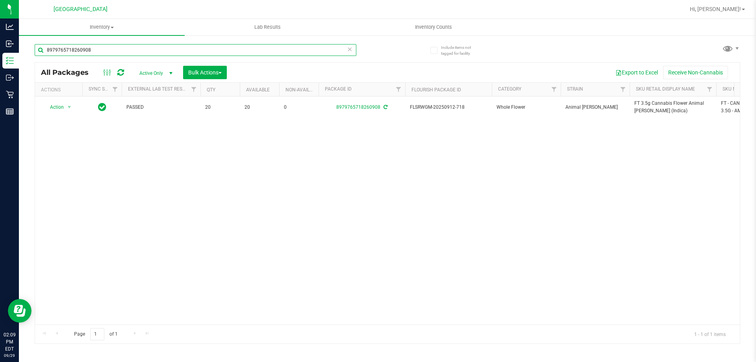
click at [291, 48] on input "8979765718260908" at bounding box center [196, 50] width 322 height 12
paste input "FT 3.5g Cannabis Flower Animal [PERSON_NAME] (Indica)"
type input "6921574520441571"
click at [64, 107] on span "Action" at bounding box center [53, 107] width 21 height 11
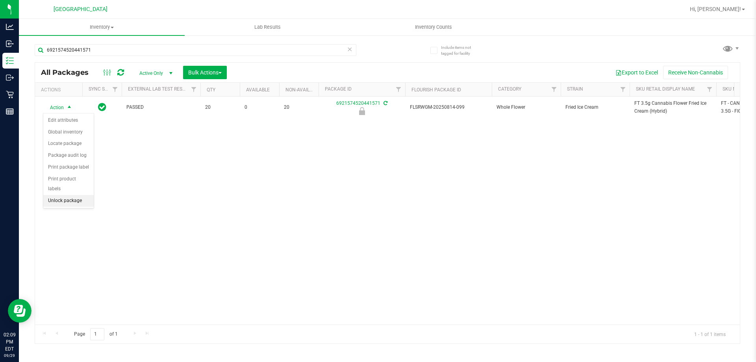
click at [70, 195] on li "Unlock package" at bounding box center [68, 201] width 50 height 12
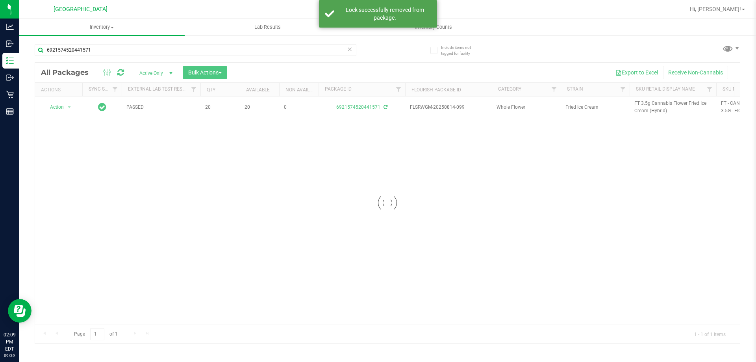
click at [651, 106] on div at bounding box center [387, 203] width 705 height 281
click at [651, 104] on span "FT 3.5g Cannabis Flower Fried Ice Cream (Hybrid)" at bounding box center [672, 107] width 77 height 15
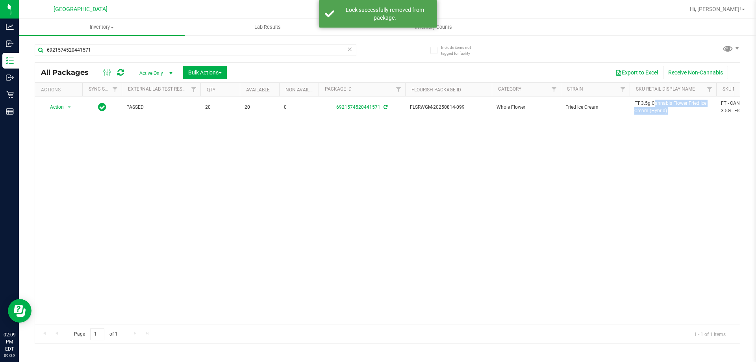
click at [651, 104] on span "FT 3.5g Cannabis Flower Fried Ice Cream (Hybrid)" at bounding box center [672, 107] width 77 height 15
click at [280, 54] on input "6921574520441571" at bounding box center [196, 50] width 322 height 12
paste input "FT 3.5g Cannabis Flower Fried Ice Cream (Hybrid)"
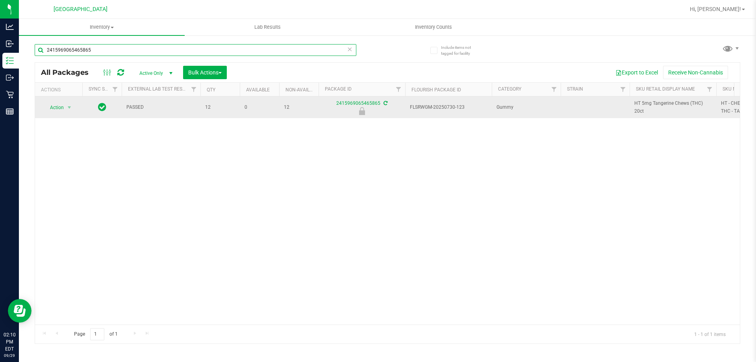
type input "2415969065465865"
click at [65, 107] on span "select" at bounding box center [70, 107] width 10 height 11
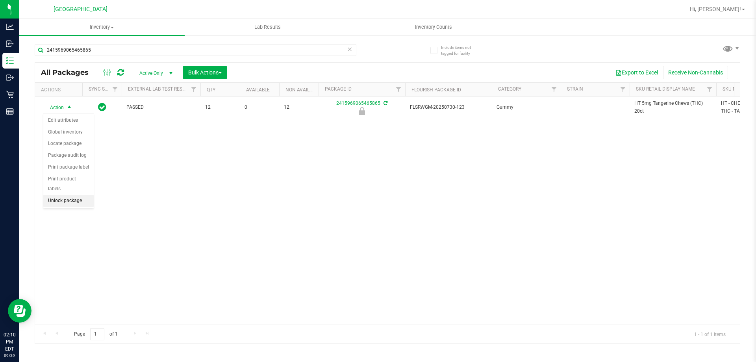
click at [82, 195] on li "Unlock package" at bounding box center [68, 201] width 50 height 12
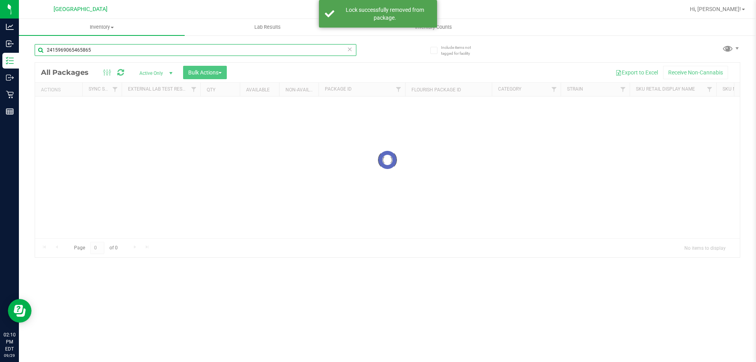
click at [203, 52] on input "2415969065465865" at bounding box center [196, 50] width 322 height 12
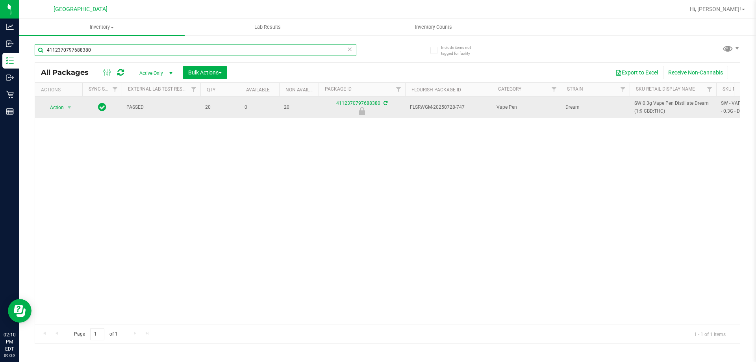
type input "4112370797688380"
click at [57, 111] on span "Action" at bounding box center [53, 107] width 21 height 11
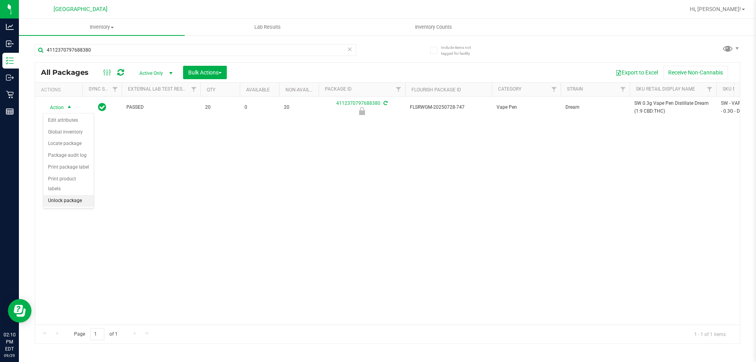
click at [70, 195] on li "Unlock package" at bounding box center [68, 201] width 50 height 12
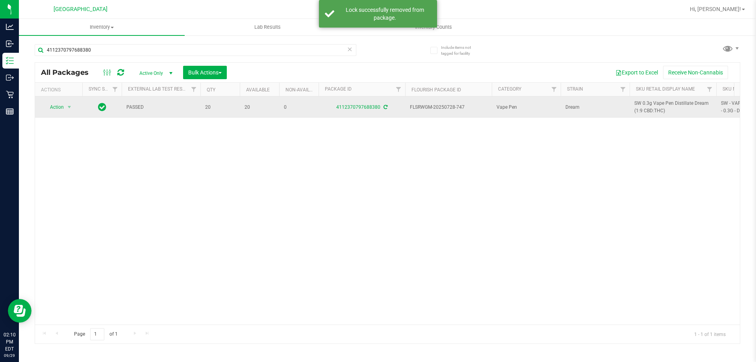
click at [649, 103] on span "SW 0.3g Vape Pen Distillate Dream (1:9 CBD:THC)" at bounding box center [672, 107] width 77 height 15
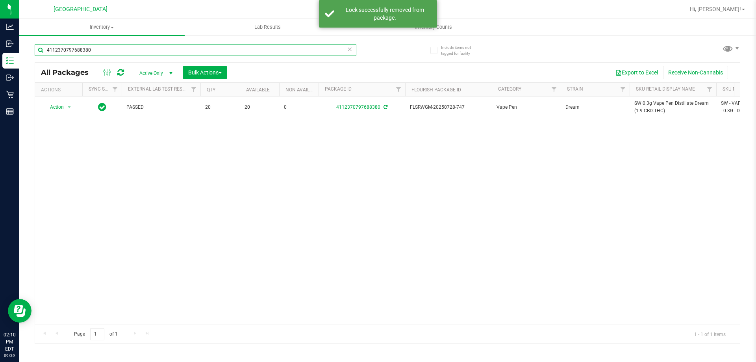
click at [209, 51] on input "4112370797688380" at bounding box center [196, 50] width 322 height 12
paste input "SW 0.3g Vape Pen Distillate Dream (1:9 CBD:THC)"
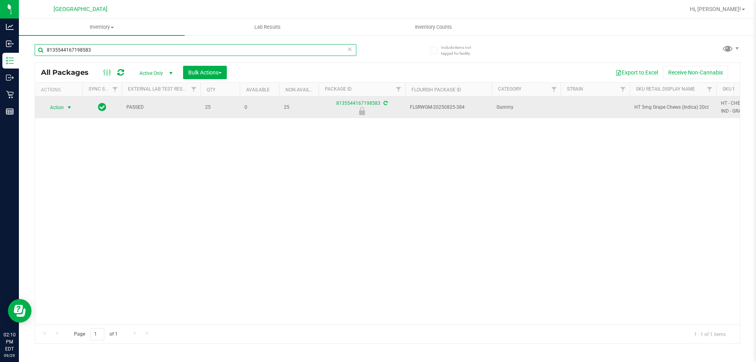
type input "8135544167198583"
click at [48, 109] on span "Action" at bounding box center [53, 107] width 21 height 11
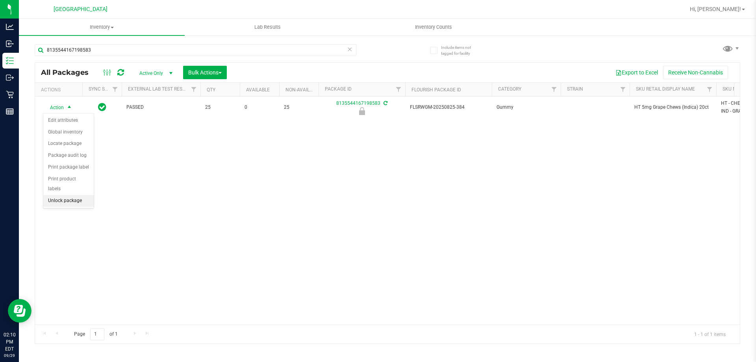
click at [69, 195] on li "Unlock package" at bounding box center [68, 201] width 50 height 12
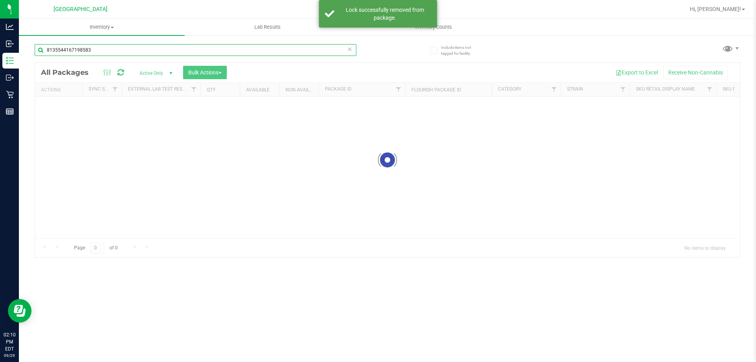
click at [162, 50] on input "8135544167198583" at bounding box center [196, 50] width 322 height 12
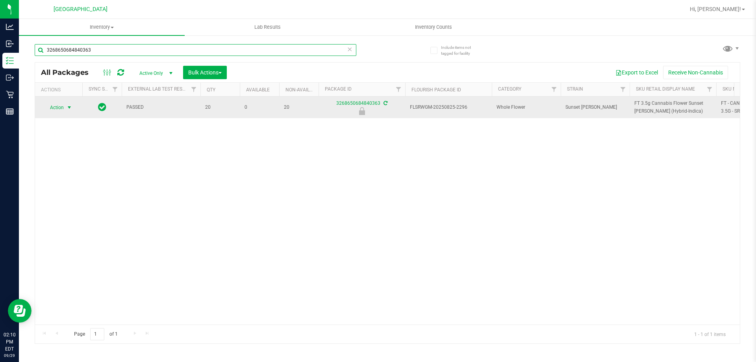
type input "3268650684840363"
click at [61, 108] on span "Action" at bounding box center [53, 107] width 21 height 11
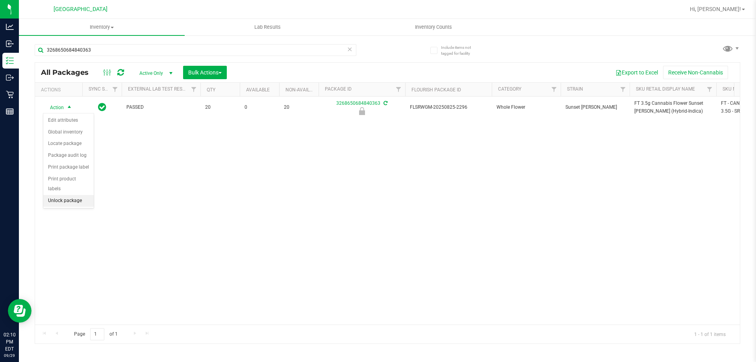
click at [75, 195] on li "Unlock package" at bounding box center [68, 201] width 50 height 12
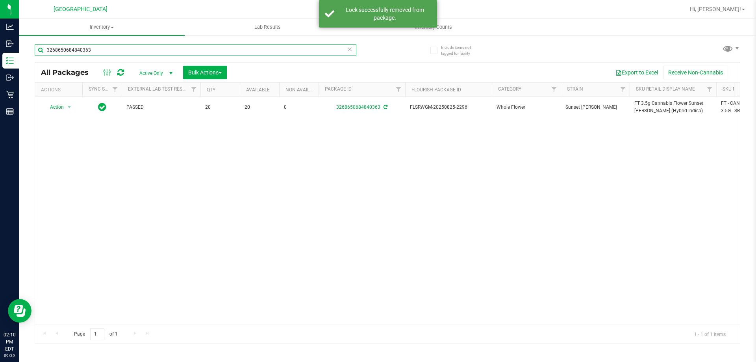
click at [128, 49] on input "3268650684840363" at bounding box center [196, 50] width 322 height 12
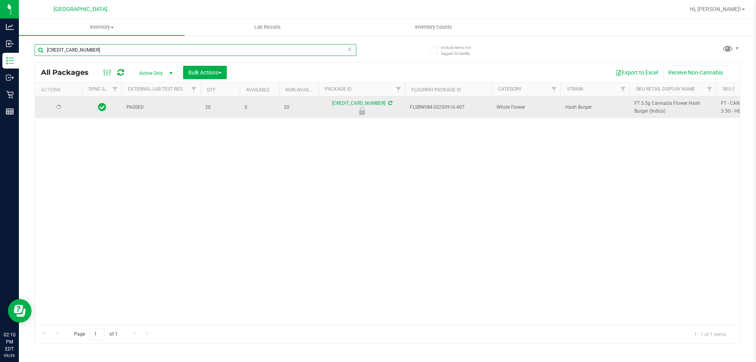
type input "[CREDIT_CARD_NUMBER]"
click at [65, 106] on span "select" at bounding box center [70, 107] width 10 height 11
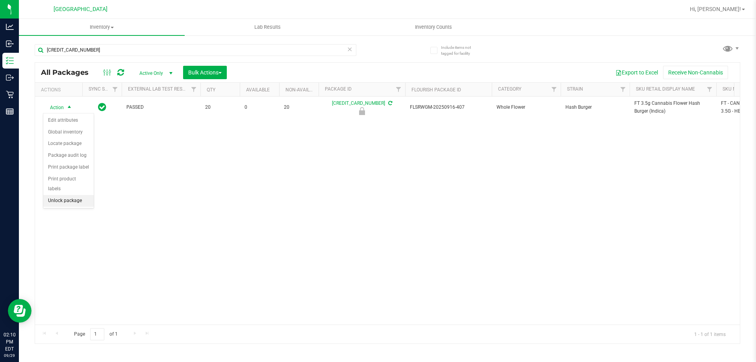
click at [67, 195] on li "Unlock package" at bounding box center [68, 201] width 50 height 12
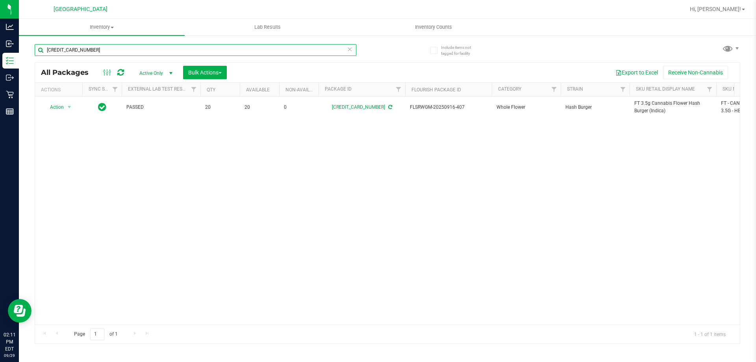
click at [171, 48] on input "[CREDIT_CARD_NUMBER]" at bounding box center [196, 50] width 322 height 12
type input "0141726455327380"
click at [63, 107] on span "Action" at bounding box center [53, 107] width 21 height 11
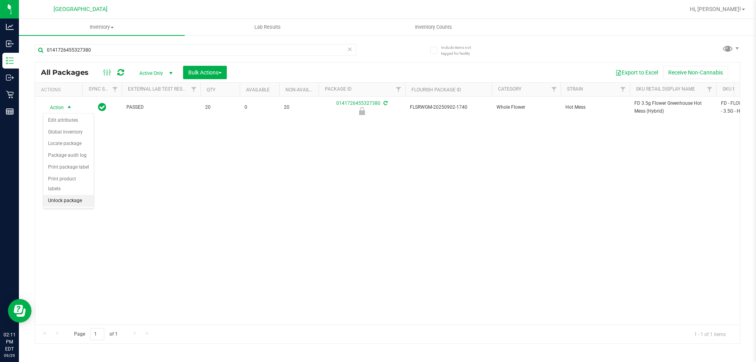
click at [80, 195] on li "Unlock package" at bounding box center [68, 201] width 50 height 12
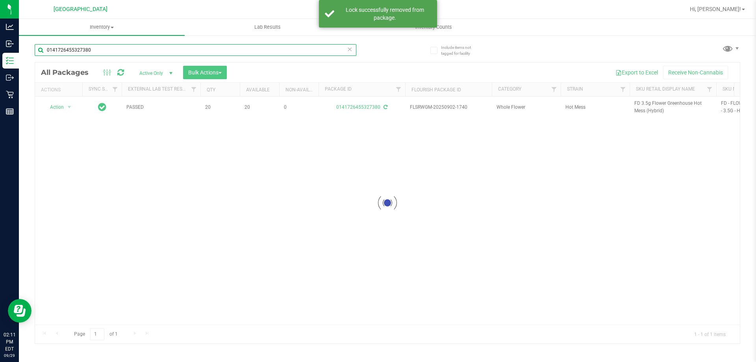
click at [325, 53] on input "0141726455327380" at bounding box center [196, 50] width 322 height 12
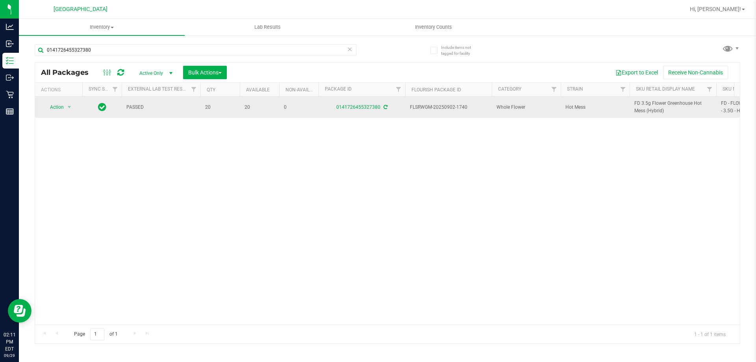
click at [638, 109] on span "FD 3.5g Flower Greenhouse Hot Mess (Hybrid)" at bounding box center [672, 107] width 77 height 15
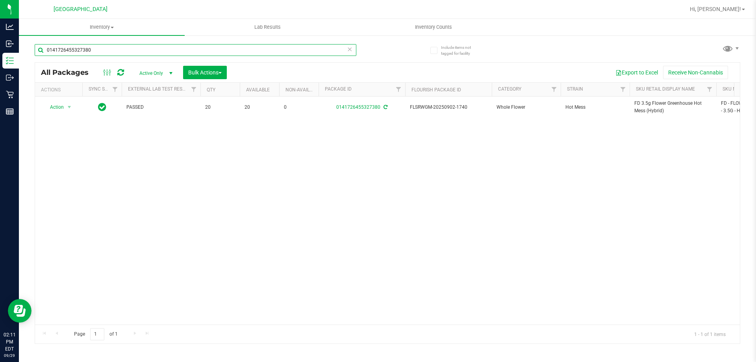
click at [304, 45] on input "0141726455327380" at bounding box center [196, 50] width 322 height 12
paste input "FD 3.5g Flower Greenhouse Hot Mess (Hybrid)"
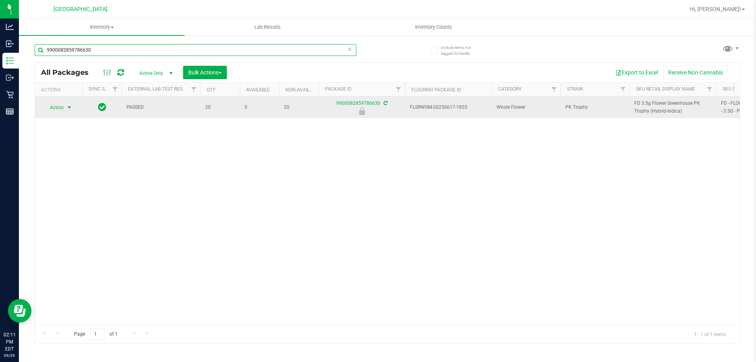
type input "9900082859786630"
click at [62, 108] on span "Action" at bounding box center [53, 107] width 21 height 11
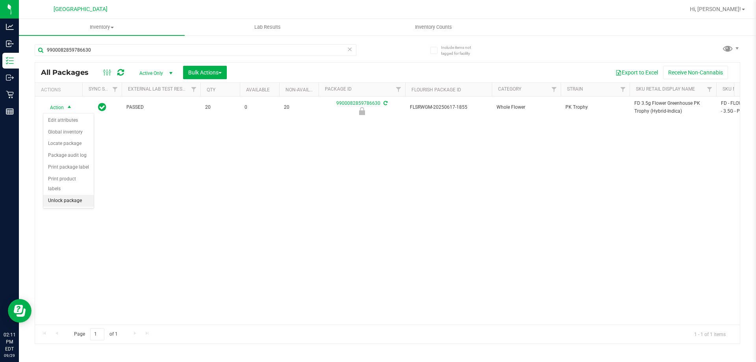
click at [56, 195] on li "Unlock package" at bounding box center [68, 201] width 50 height 12
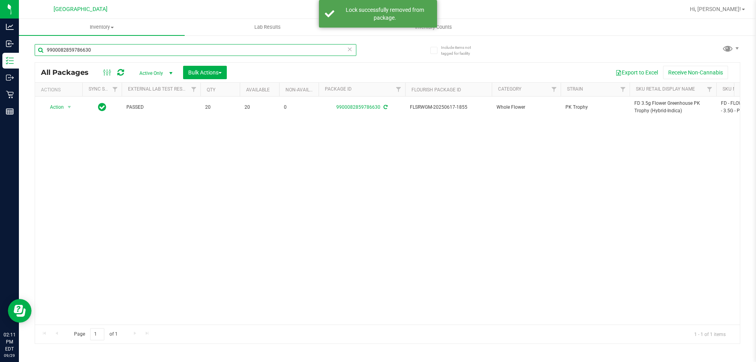
click at [113, 53] on input "9900082859786630" at bounding box center [196, 50] width 322 height 12
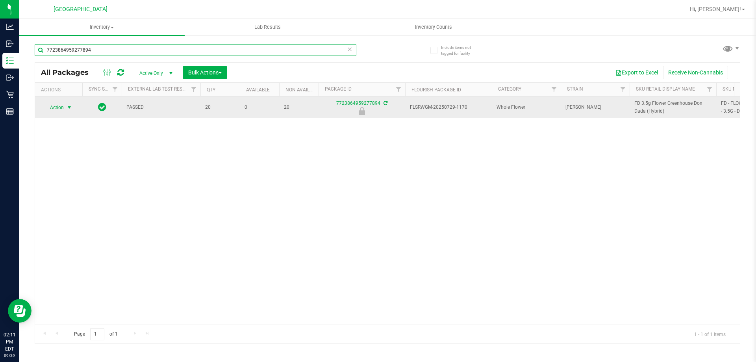
type input "7723864959277894"
click at [58, 109] on span "Action" at bounding box center [53, 107] width 21 height 11
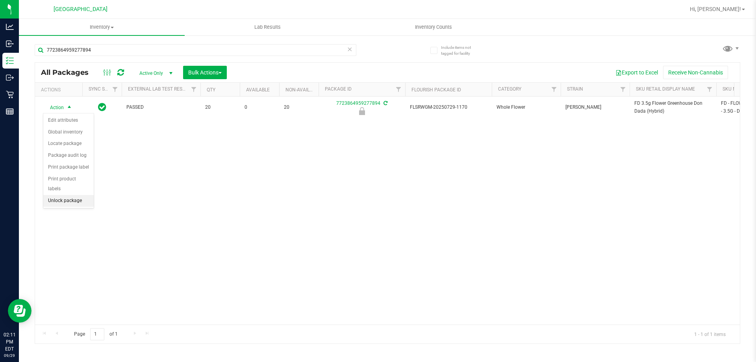
click at [67, 195] on li "Unlock package" at bounding box center [68, 201] width 50 height 12
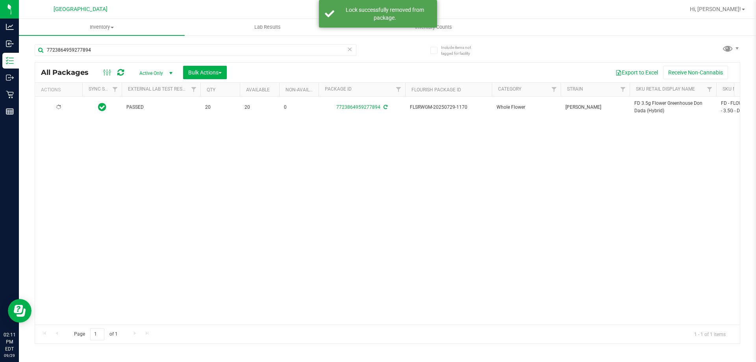
click at [637, 109] on span "FD 3.5g Flower Greenhouse Don Dada (Hybrid)" at bounding box center [672, 107] width 77 height 15
click at [289, 51] on input "7723864959277894" at bounding box center [196, 50] width 322 height 12
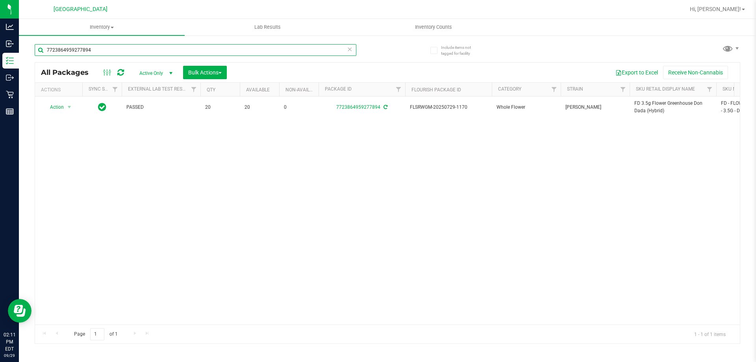
click at [289, 51] on input "7723864959277894" at bounding box center [196, 50] width 322 height 12
paste input "FD 3.5g Flower Greenhouse Don Dada (Hybrid)"
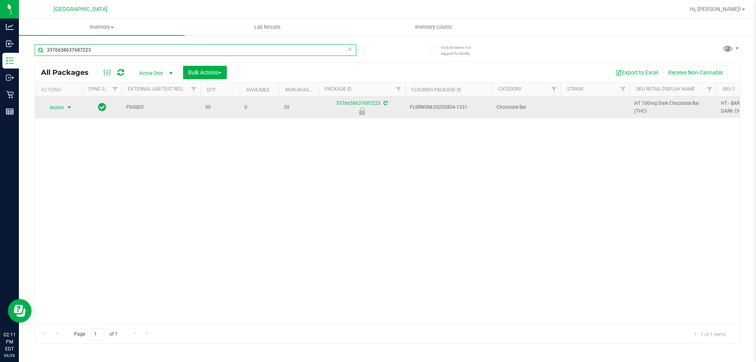
type input "3376658637687223"
click at [60, 109] on span "Action" at bounding box center [53, 107] width 21 height 11
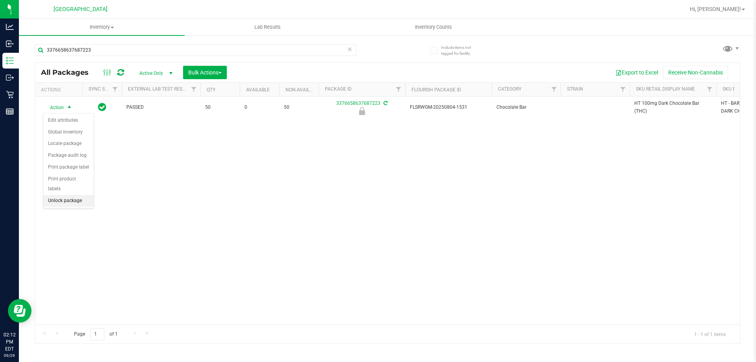
click at [73, 195] on li "Unlock package" at bounding box center [68, 201] width 50 height 12
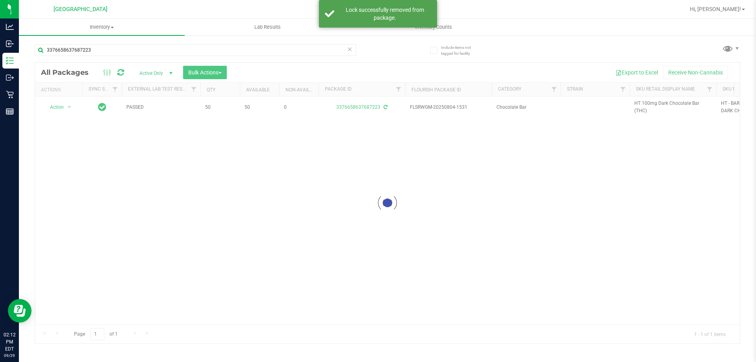
click at [661, 104] on div at bounding box center [387, 203] width 705 height 281
click at [661, 104] on span "HT 100mg Dark Chocolate Bar (THC)" at bounding box center [672, 107] width 77 height 15
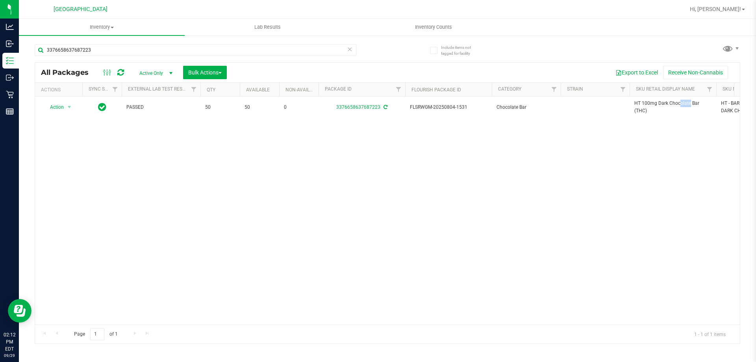
click at [661, 104] on span "HT 100mg Dark Chocolate Bar (THC)" at bounding box center [672, 107] width 77 height 15
click at [260, 52] on input "3376658637687223" at bounding box center [196, 50] width 322 height 12
click at [260, 51] on input "3376658637687223" at bounding box center [196, 50] width 322 height 12
paste input "HT 100mg Dark Chocolate Bar (THC)"
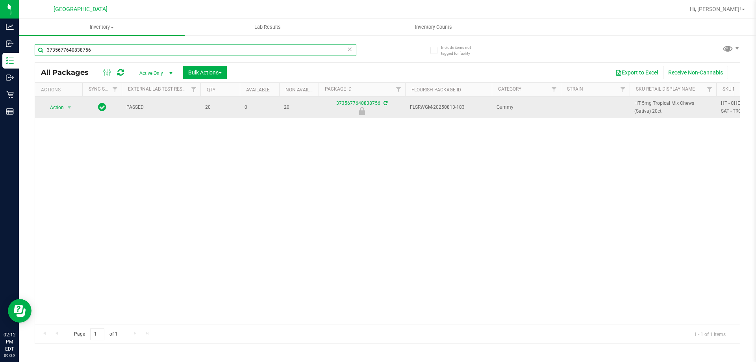
type input "3735677640838756"
click at [75, 108] on div "Action Action Edit attributes Global inventory Locate package Package audit log…" at bounding box center [59, 107] width 38 height 11
click at [62, 107] on span "Action" at bounding box center [53, 107] width 21 height 11
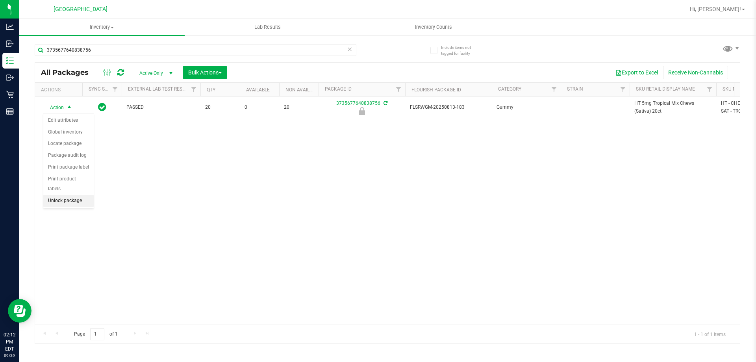
click at [76, 195] on li "Unlock package" at bounding box center [68, 201] width 50 height 12
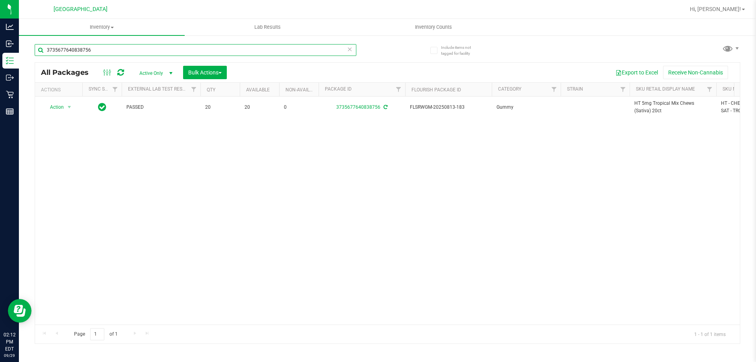
click at [185, 53] on input "3735677640838756" at bounding box center [196, 50] width 322 height 12
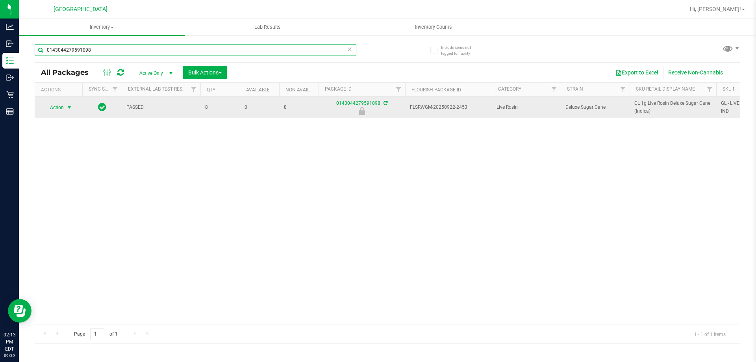
type input "0143044279591098"
click at [64, 108] on span "Action" at bounding box center [53, 107] width 21 height 11
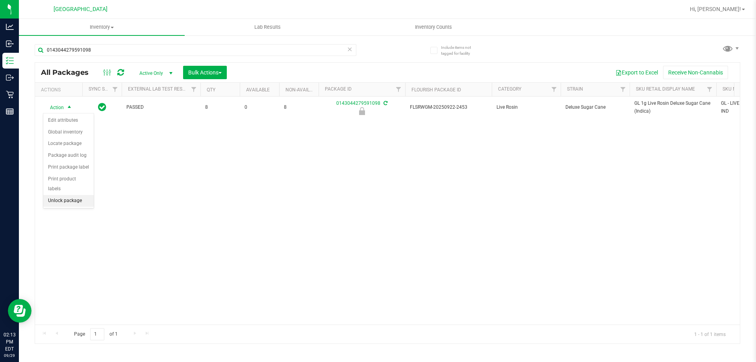
click at [68, 195] on li "Unlock package" at bounding box center [68, 201] width 50 height 12
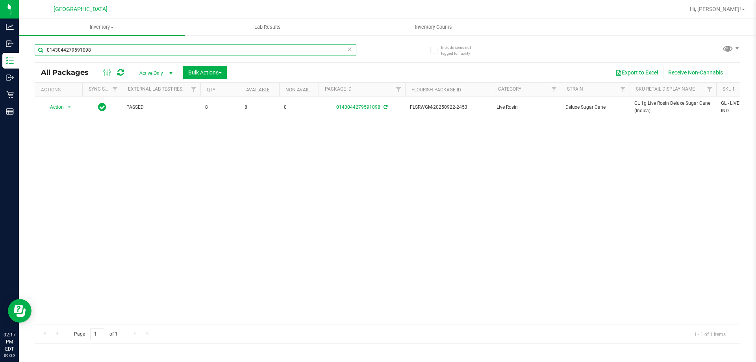
click at [114, 48] on input "0143044279591098" at bounding box center [196, 50] width 322 height 12
type input "[CREDIT_CARD_NUMBER]"
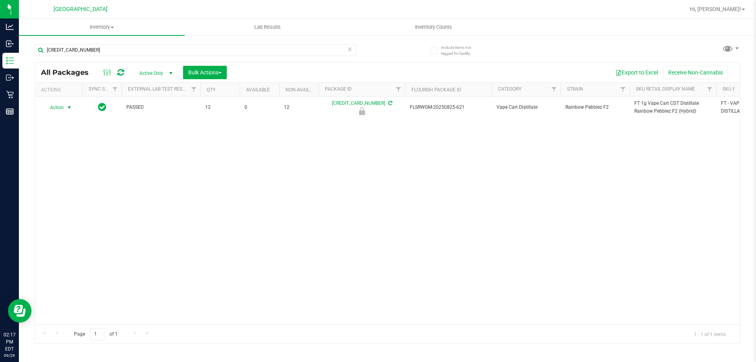
click at [66, 111] on span "select" at bounding box center [70, 107] width 10 height 11
click at [57, 198] on li "Unlock package" at bounding box center [68, 204] width 50 height 12
click at [139, 52] on input "[CREDIT_CARD_NUMBER]" at bounding box center [196, 50] width 322 height 12
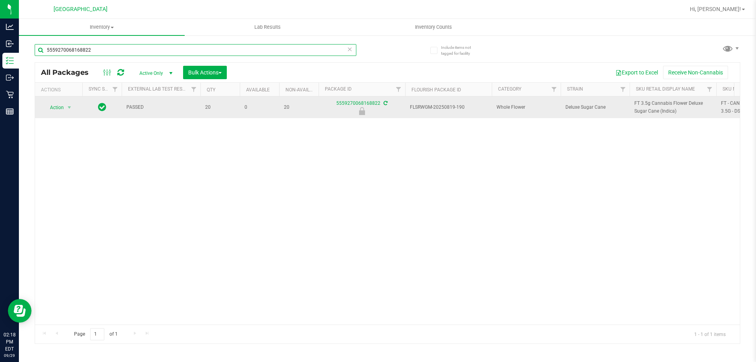
type input "5559270068168822"
click at [72, 111] on span "select" at bounding box center [70, 107] width 10 height 11
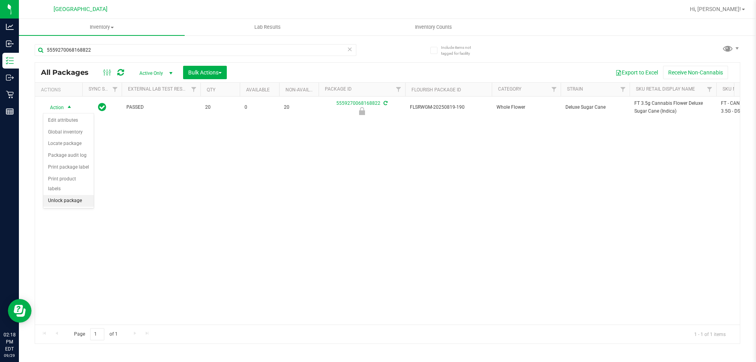
click at [70, 195] on li "Unlock package" at bounding box center [68, 201] width 50 height 12
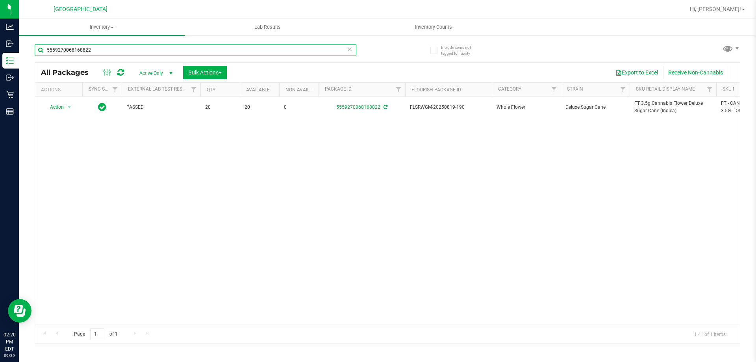
click at [119, 46] on input "5559270068168822" at bounding box center [196, 50] width 322 height 12
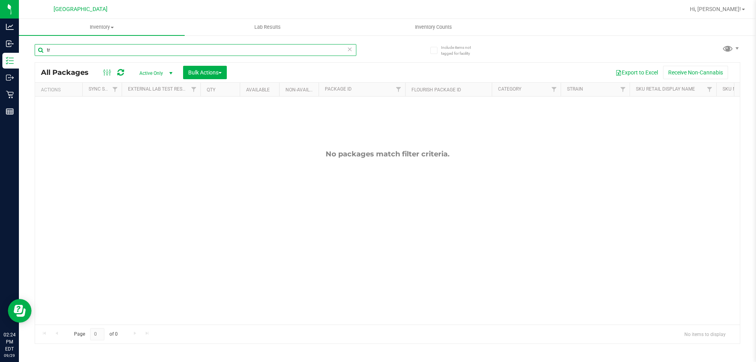
type input "t"
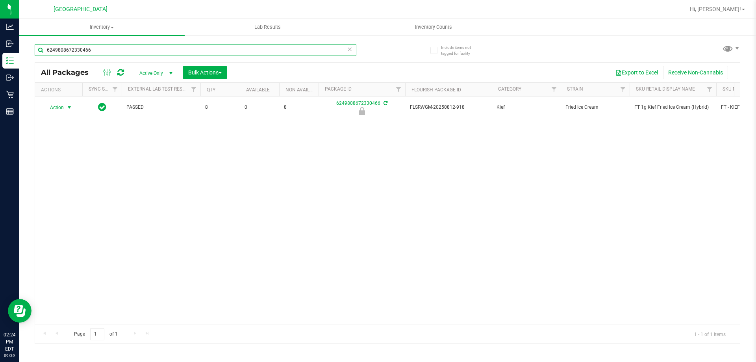
type input "6249808672330466"
click at [68, 107] on span "select" at bounding box center [69, 107] width 6 height 6
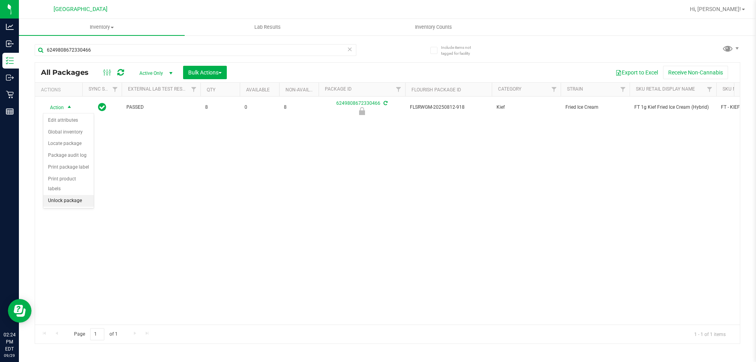
click at [67, 195] on li "Unlock package" at bounding box center [68, 201] width 50 height 12
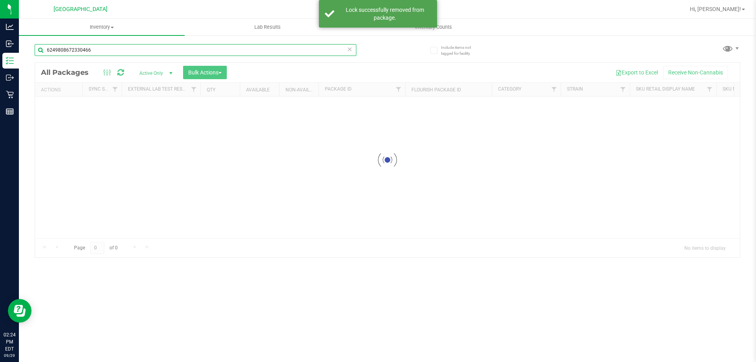
click at [92, 50] on div "Inventory All packages All inventory Waste log Create inventory Lab Results Inv…" at bounding box center [387, 190] width 737 height 343
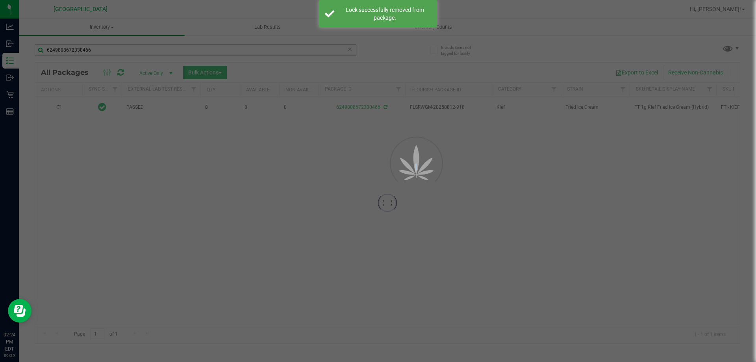
click at [92, 50] on div at bounding box center [378, 181] width 756 height 362
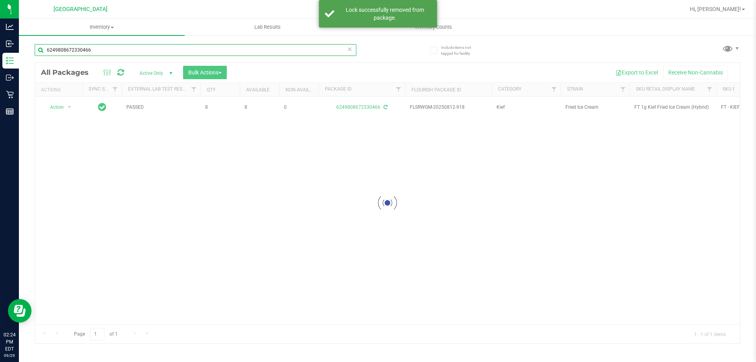
click at [92, 49] on input "6249808672330466" at bounding box center [196, 50] width 322 height 12
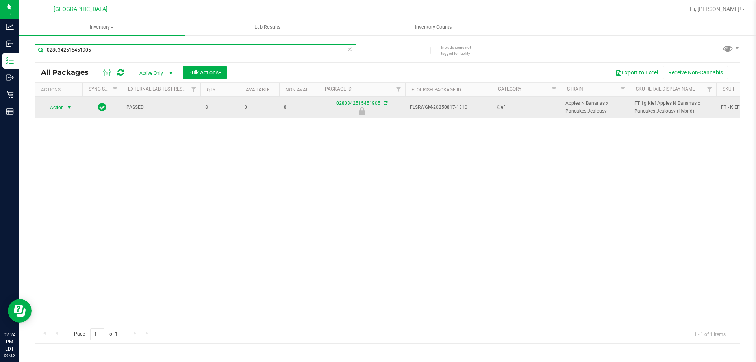
type input "0280342515451905"
click at [58, 109] on span "Action" at bounding box center [53, 107] width 21 height 11
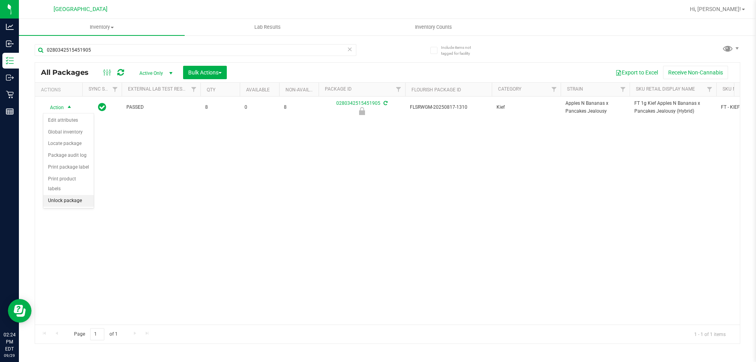
click at [72, 195] on li "Unlock package" at bounding box center [68, 201] width 50 height 12
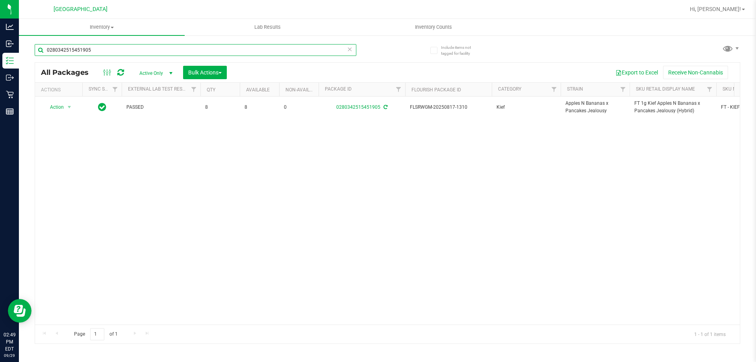
click at [150, 48] on input "0280342515451905" at bounding box center [196, 50] width 322 height 12
type input "5199277058639001"
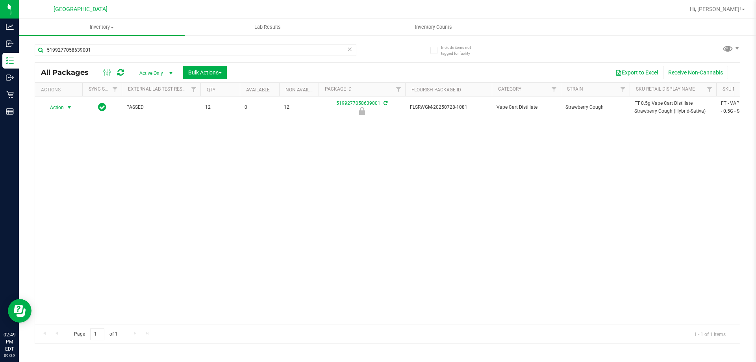
click at [63, 108] on span "Action" at bounding box center [53, 107] width 21 height 11
click at [70, 195] on li "Unlock package" at bounding box center [68, 201] width 50 height 12
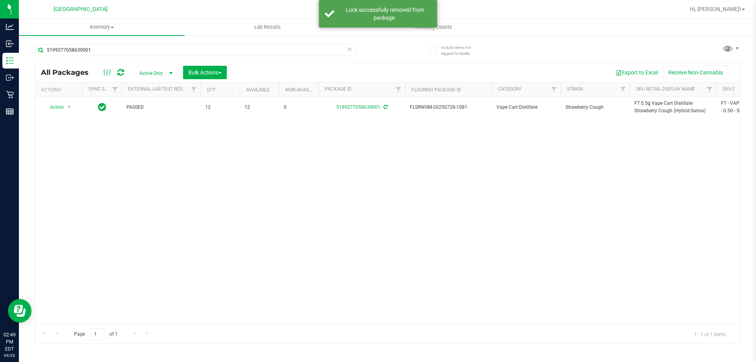
click at [656, 103] on span "FT 0.5g Vape Cart Distillate Strawberry Cough (Hybrid-Sativa)" at bounding box center [672, 107] width 77 height 15
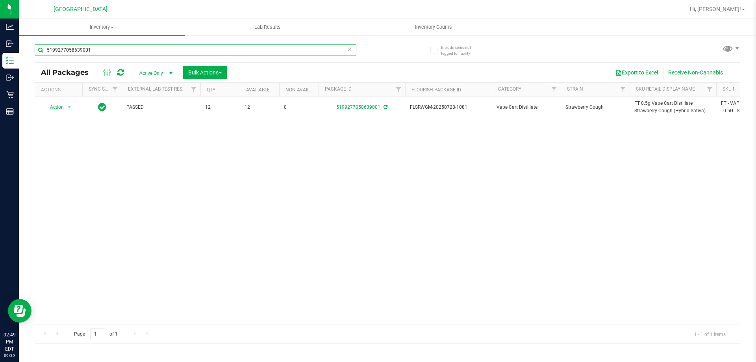
click at [229, 46] on input "5199277058639001" at bounding box center [196, 50] width 322 height 12
paste input "FT 0.5g Vape Cart Distillate Strawberry Cough (Hybrid-Sativa)"
type input "FT 0.5g Vape Cart Distillate Strawberry Cough (Hybrid-Sativa)"
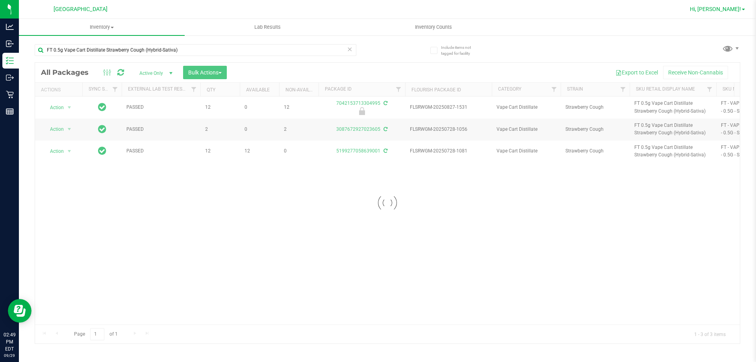
click at [742, 11] on link "Hi, [PERSON_NAME]!" at bounding box center [717, 9] width 61 height 8
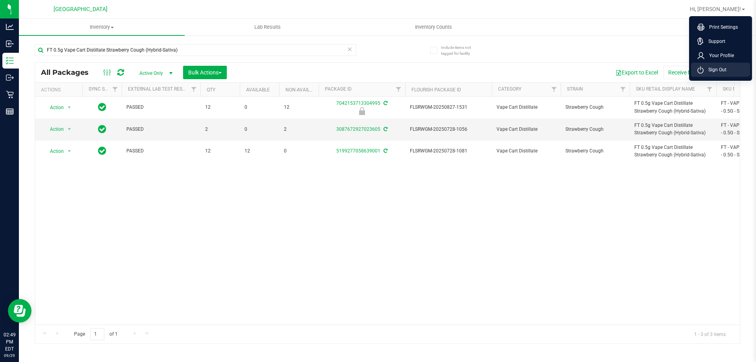
click at [718, 64] on li "Sign Out" at bounding box center [720, 70] width 59 height 14
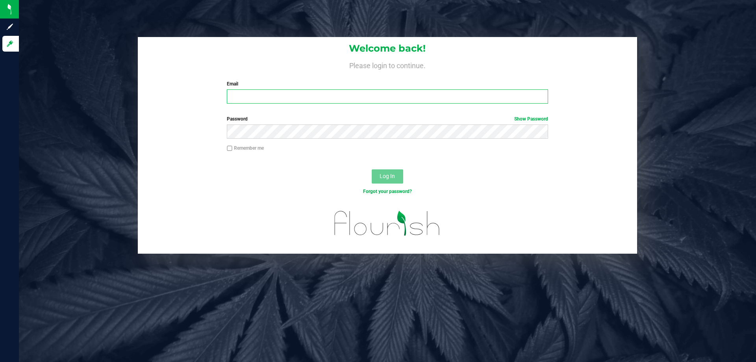
click at [303, 94] on input "Email" at bounding box center [387, 96] width 321 height 14
type input "[EMAIL_ADDRESS][DOMAIN_NAME]"
click at [372, 169] on button "Log In" at bounding box center [388, 176] width 32 height 14
